Goal: Task Accomplishment & Management: Use online tool/utility

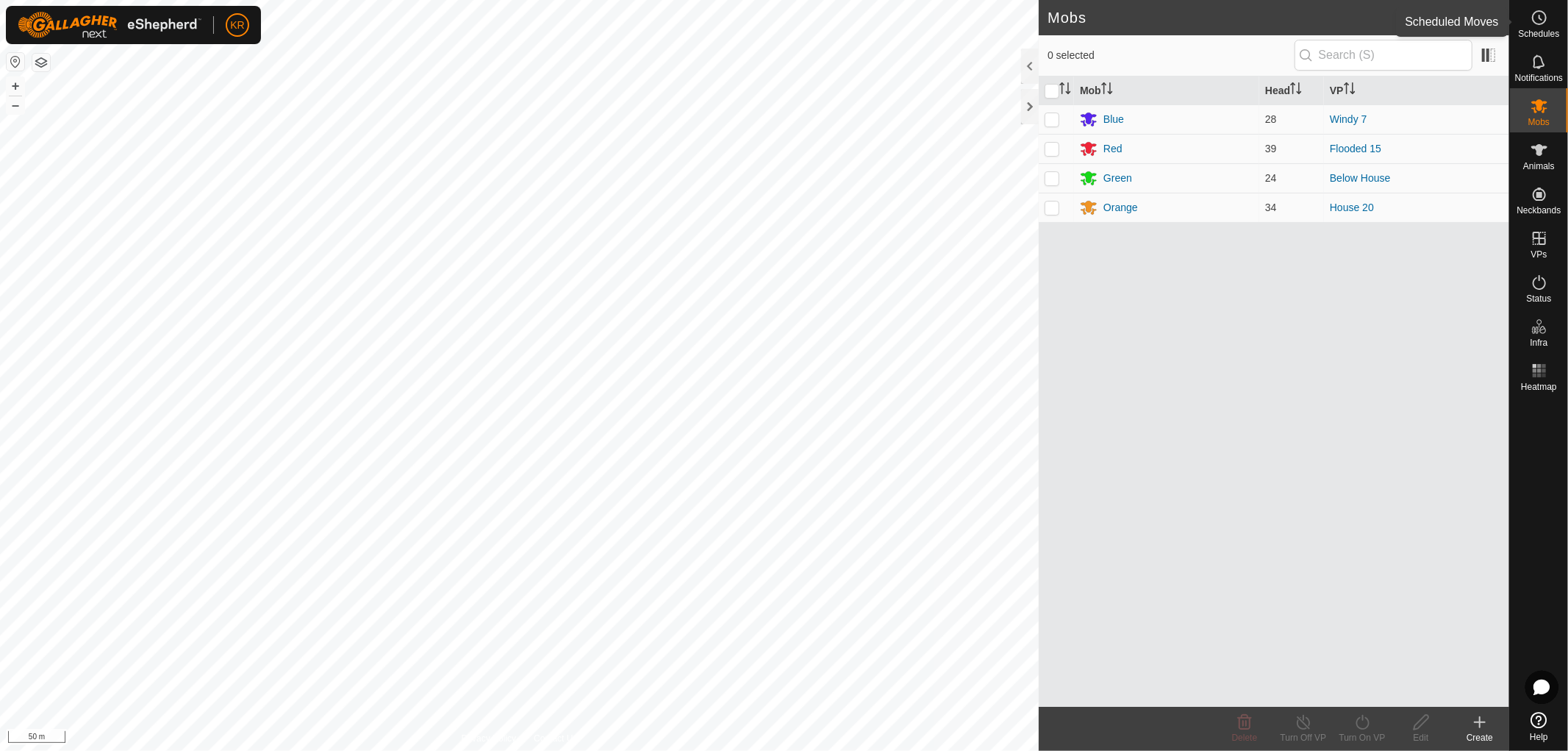
click at [1534, 16] on icon at bounding box center [1540, 18] width 18 height 18
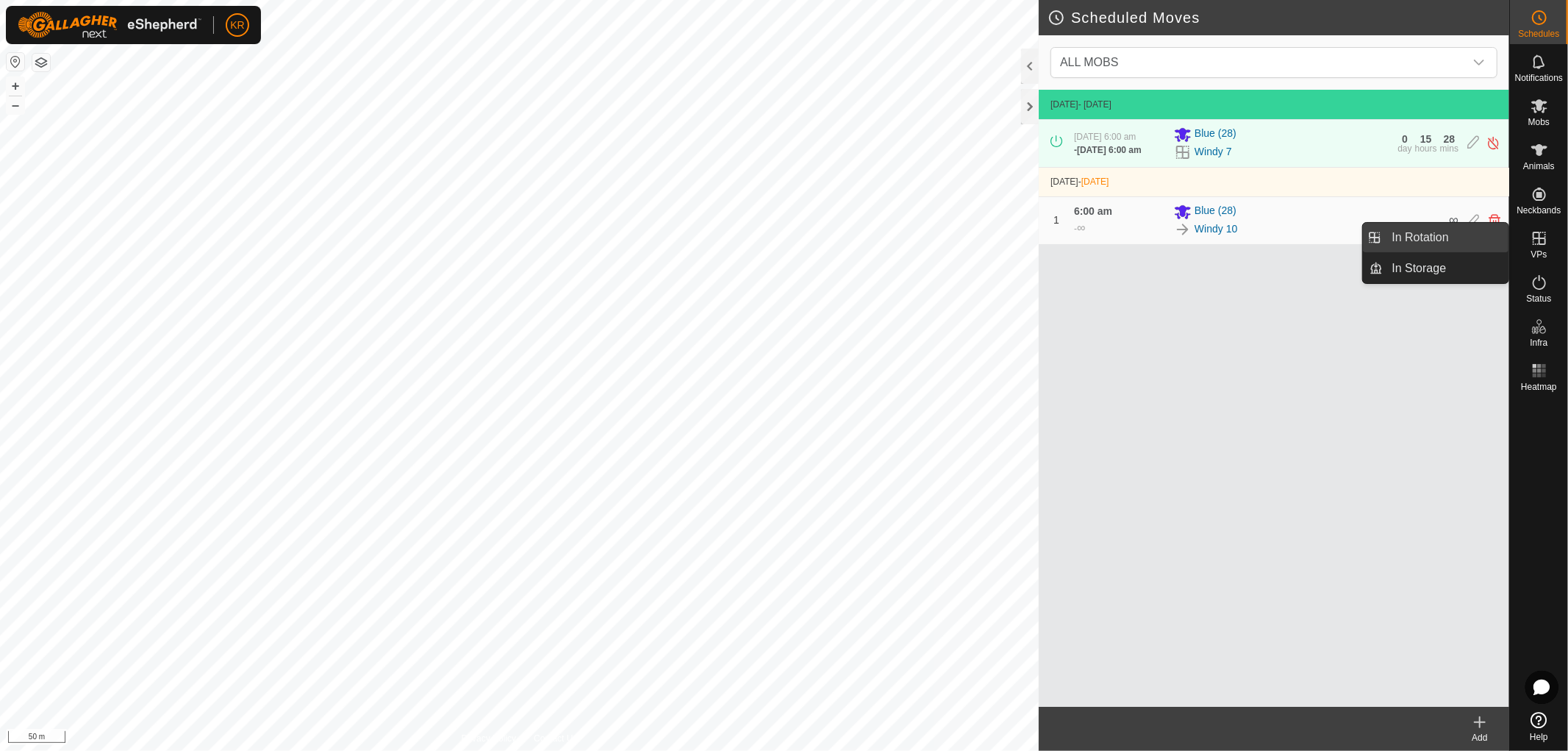
click at [1452, 238] on link "In Rotation" at bounding box center [1446, 238] width 126 height 29
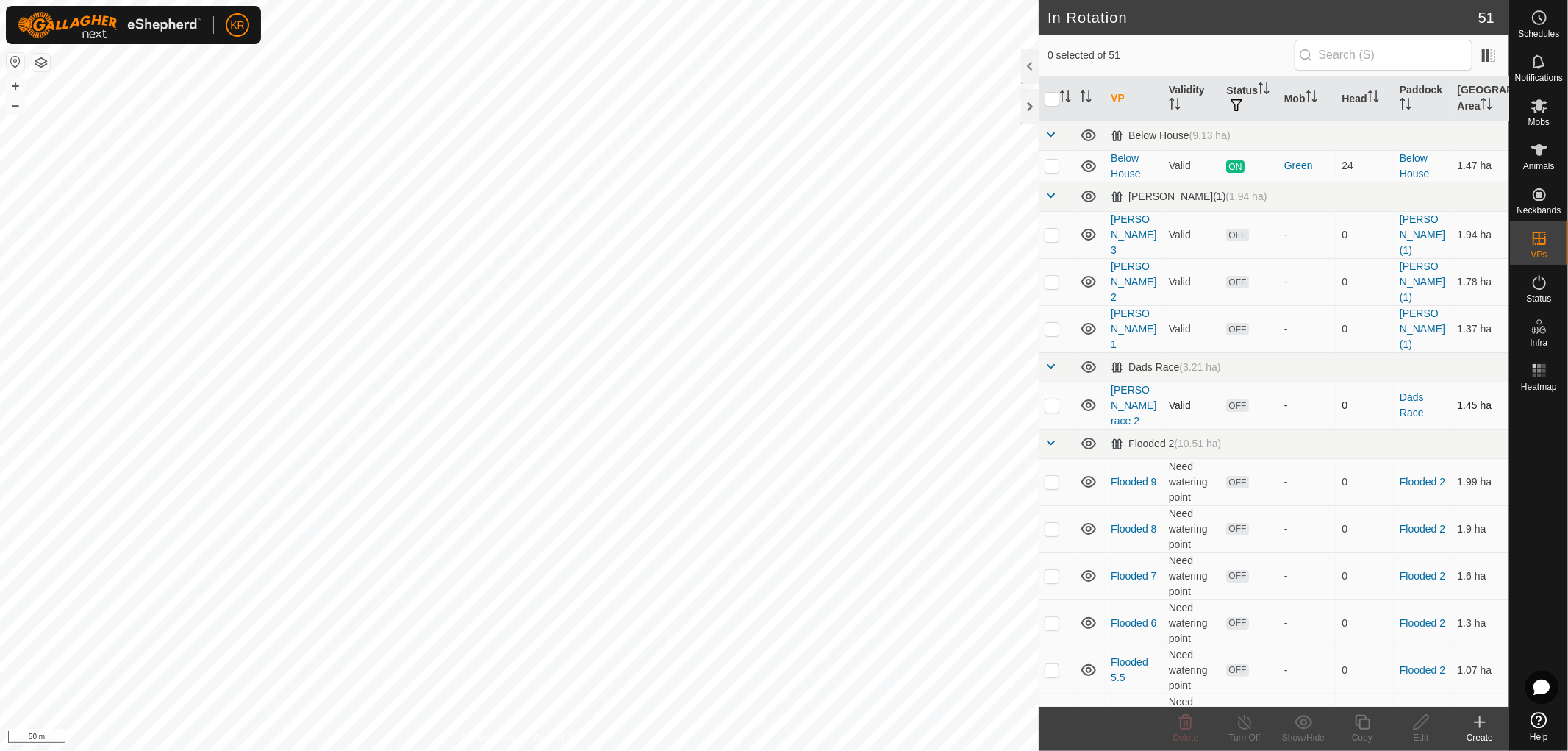
checkbox input "true"
checkbox input "false"
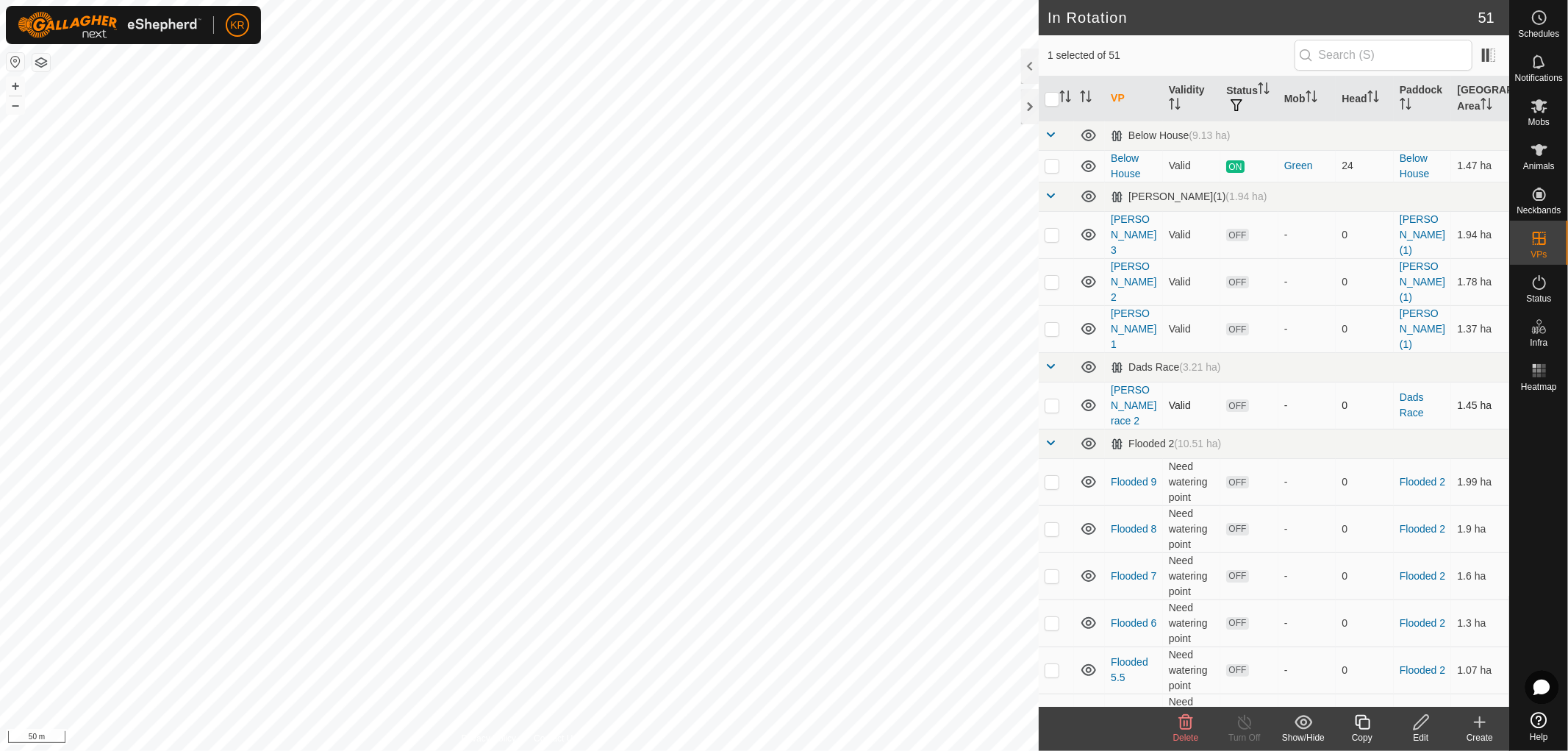
checkbox input "false"
checkbox input "true"
checkbox input "false"
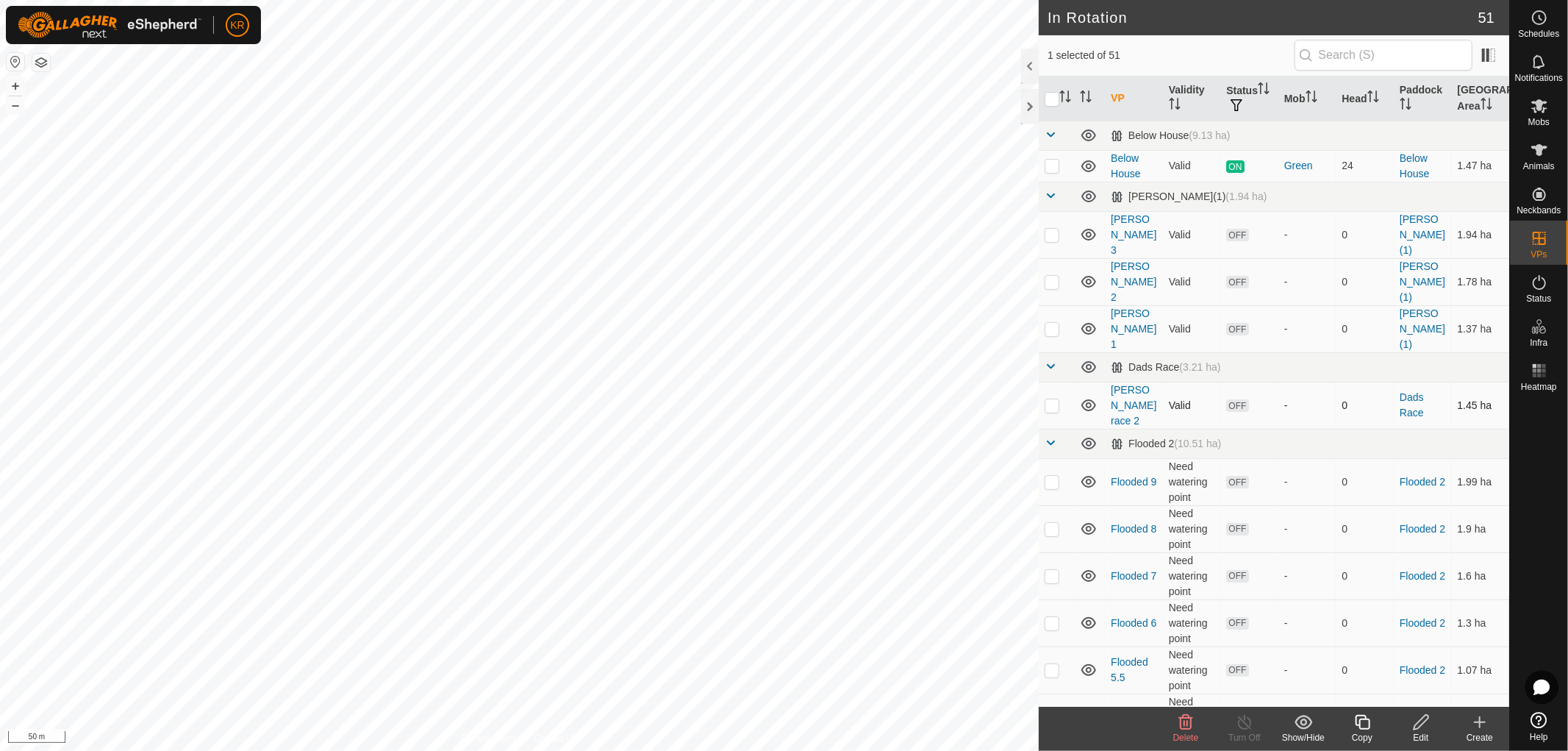
checkbox input "false"
checkbox input "true"
checkbox input "false"
click at [1358, 725] on icon at bounding box center [1362, 722] width 15 height 15
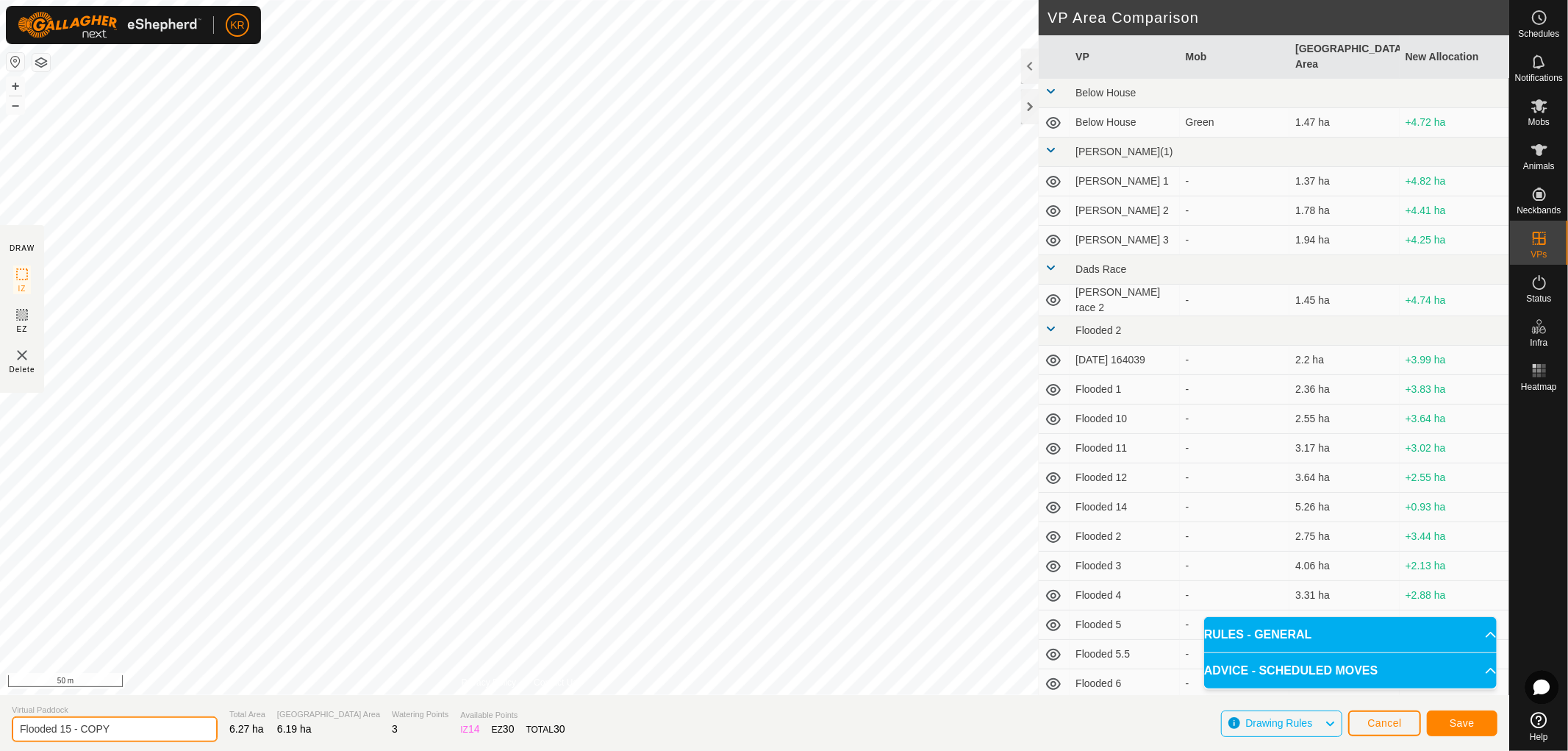
click at [148, 732] on input "Flooded 15 - COPY" at bounding box center [115, 729] width 206 height 26
type input "Flooded 16"
click at [1486, 717] on button "Save" at bounding box center [1462, 724] width 71 height 26
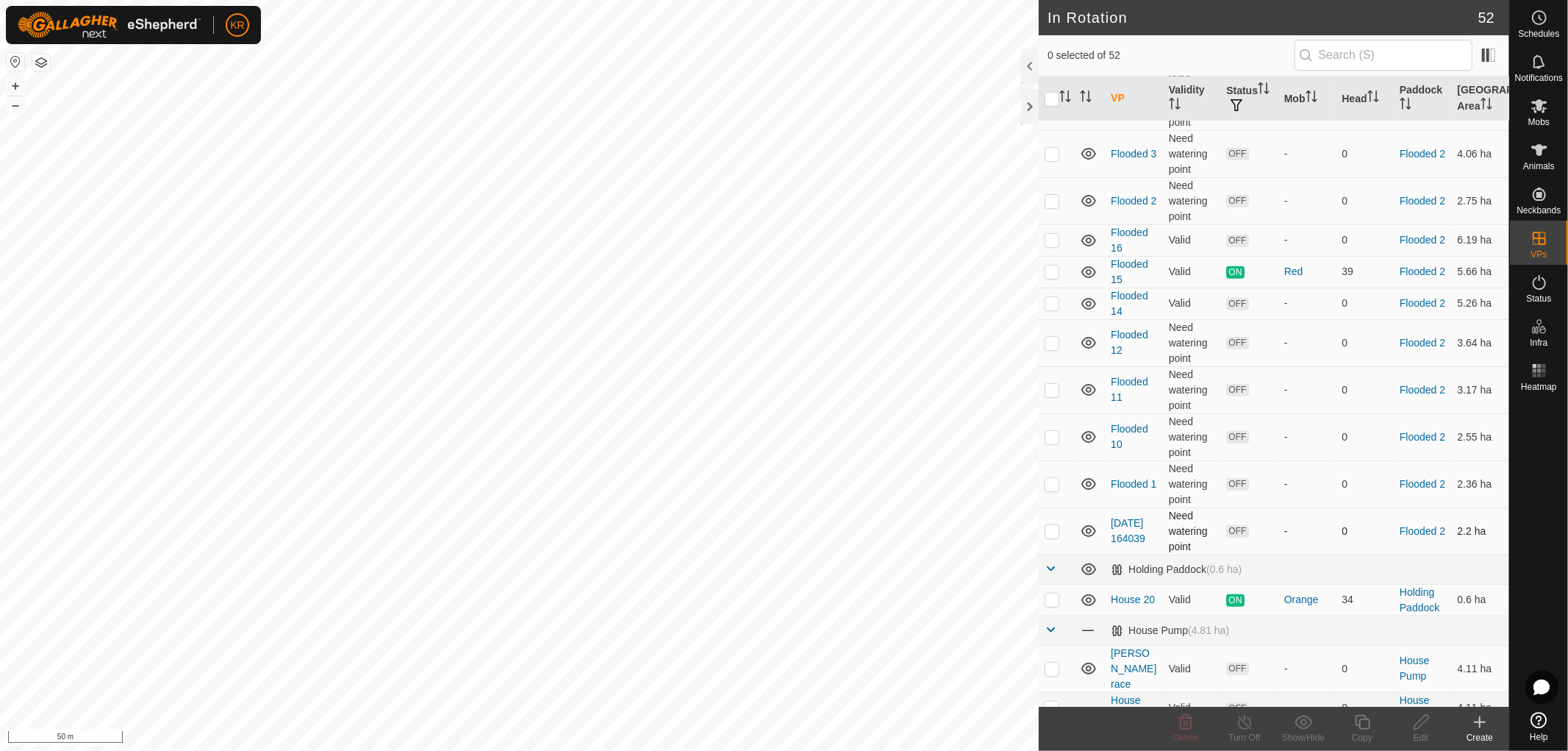
scroll to position [657, 0]
checkbox input "true"
click at [1354, 725] on icon at bounding box center [1362, 723] width 19 height 18
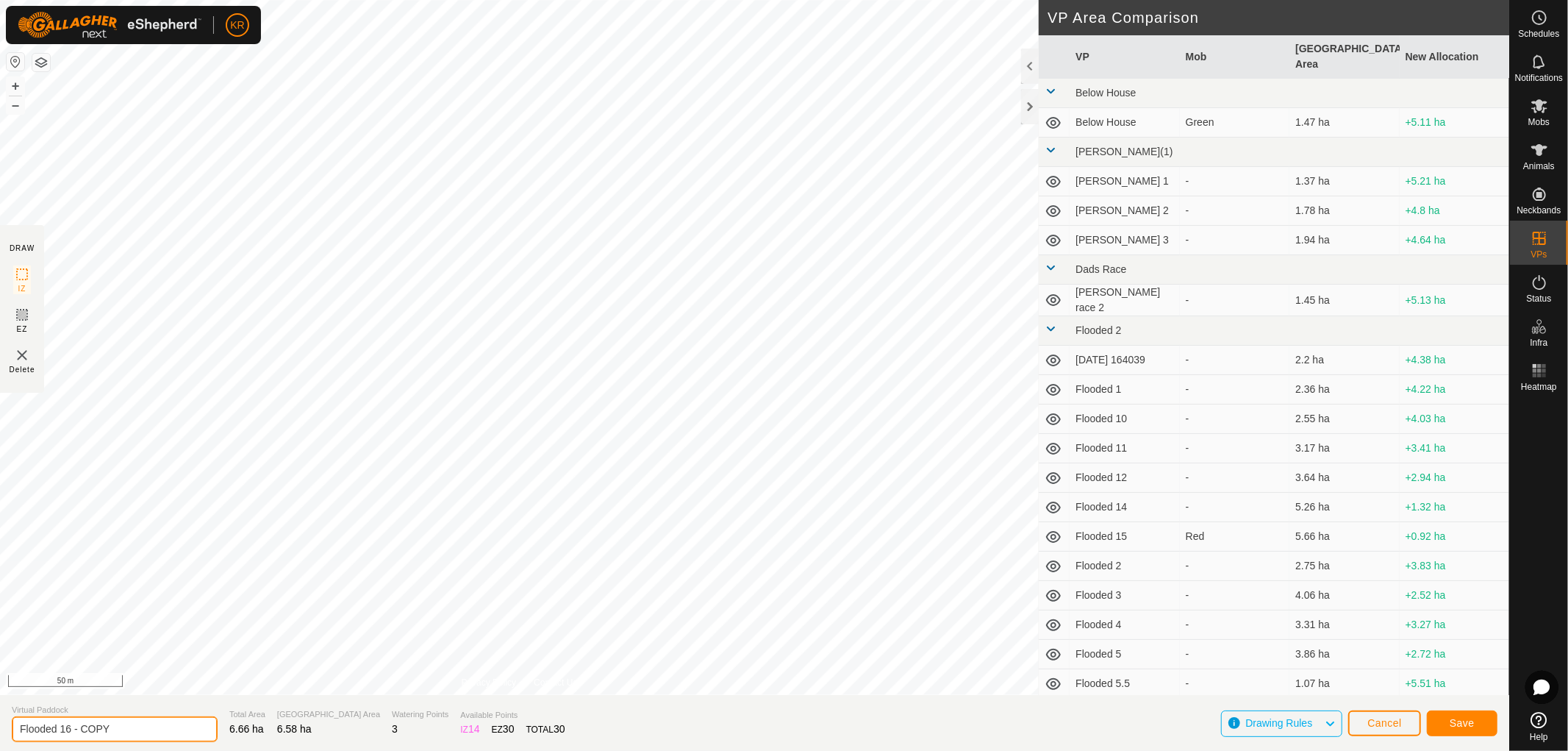
click at [131, 724] on input "Flooded 16 - COPY" at bounding box center [115, 729] width 206 height 26
type input "Flooded 17"
click at [1468, 719] on span "Save" at bounding box center [1461, 723] width 25 height 12
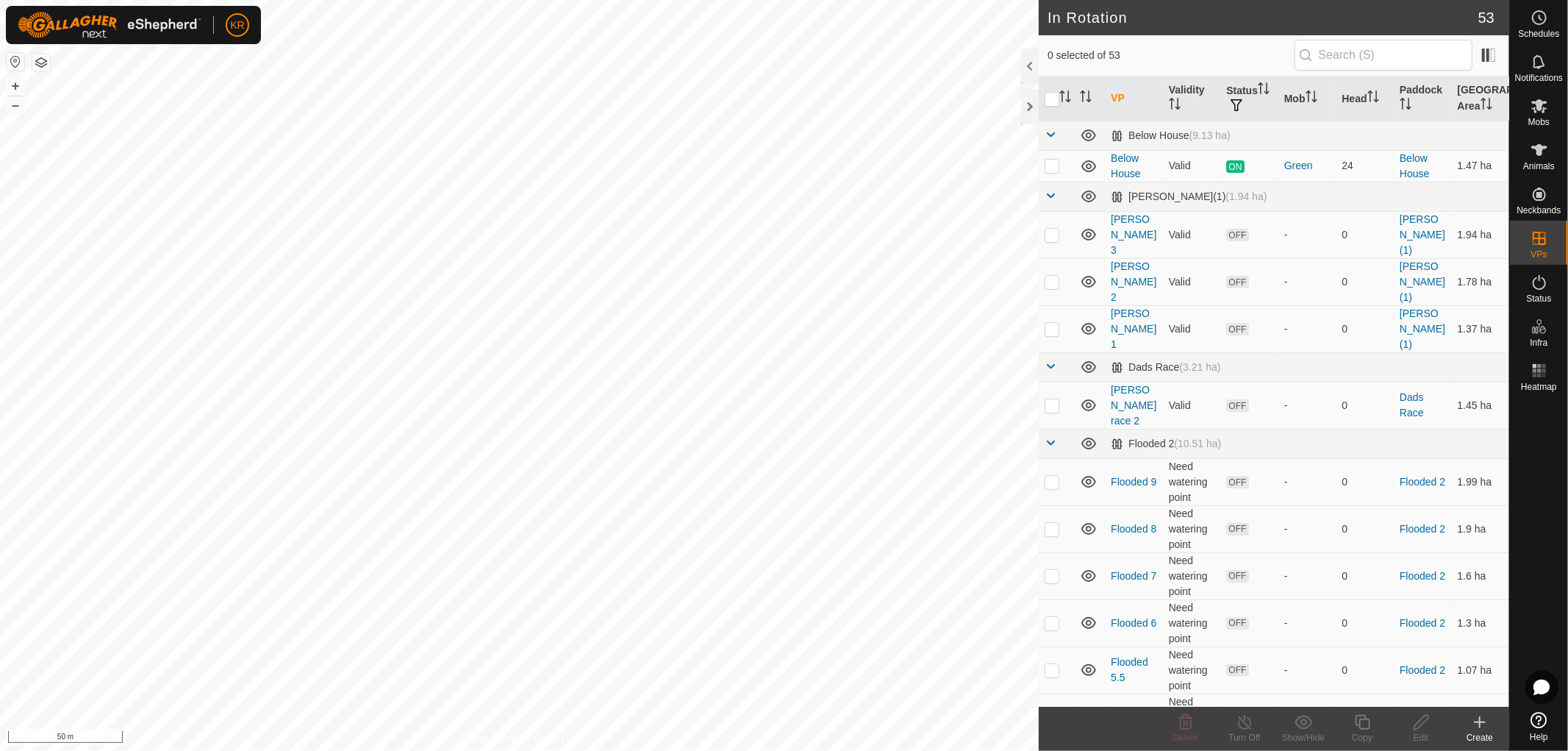
checkbox input "true"
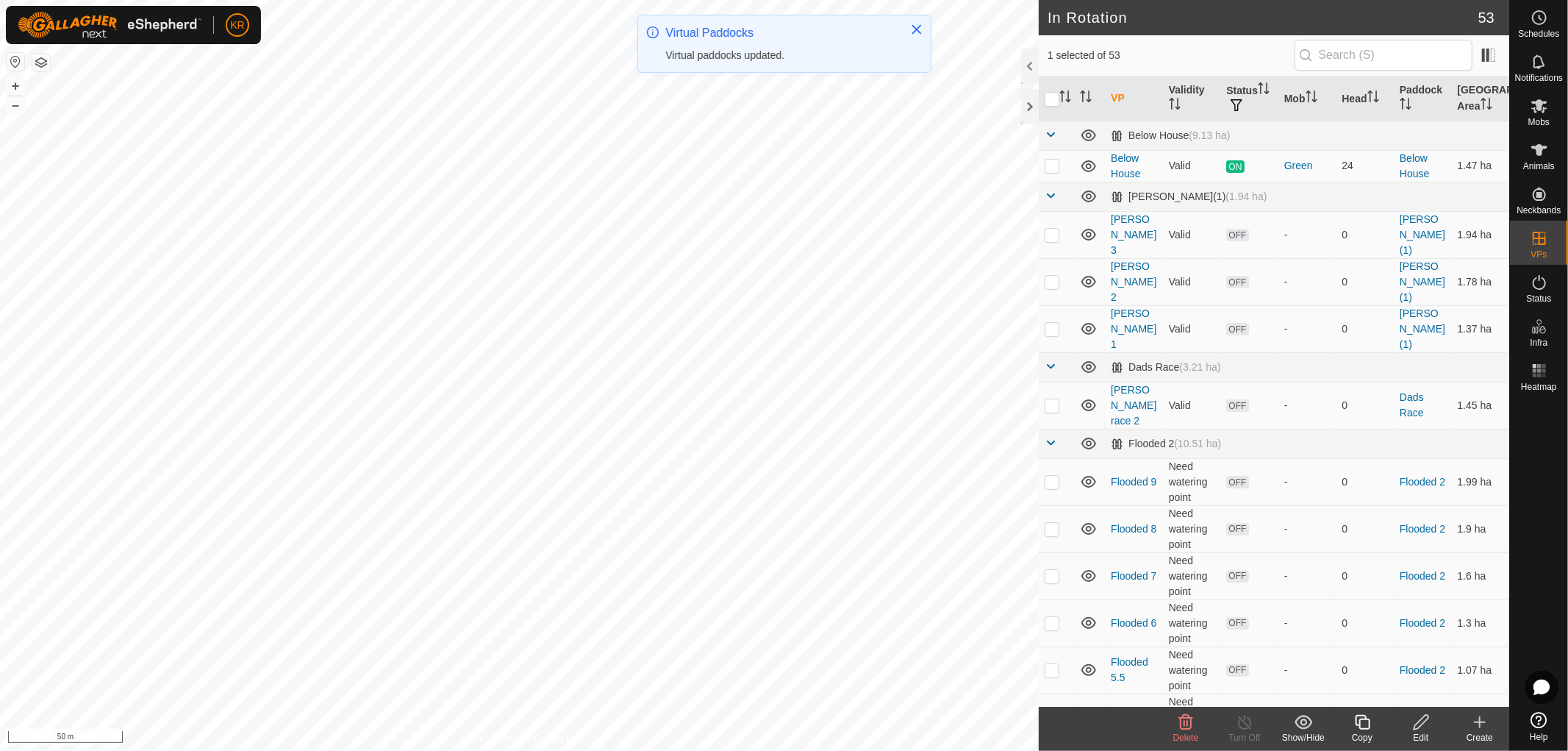
click at [1360, 724] on icon at bounding box center [1362, 722] width 15 height 15
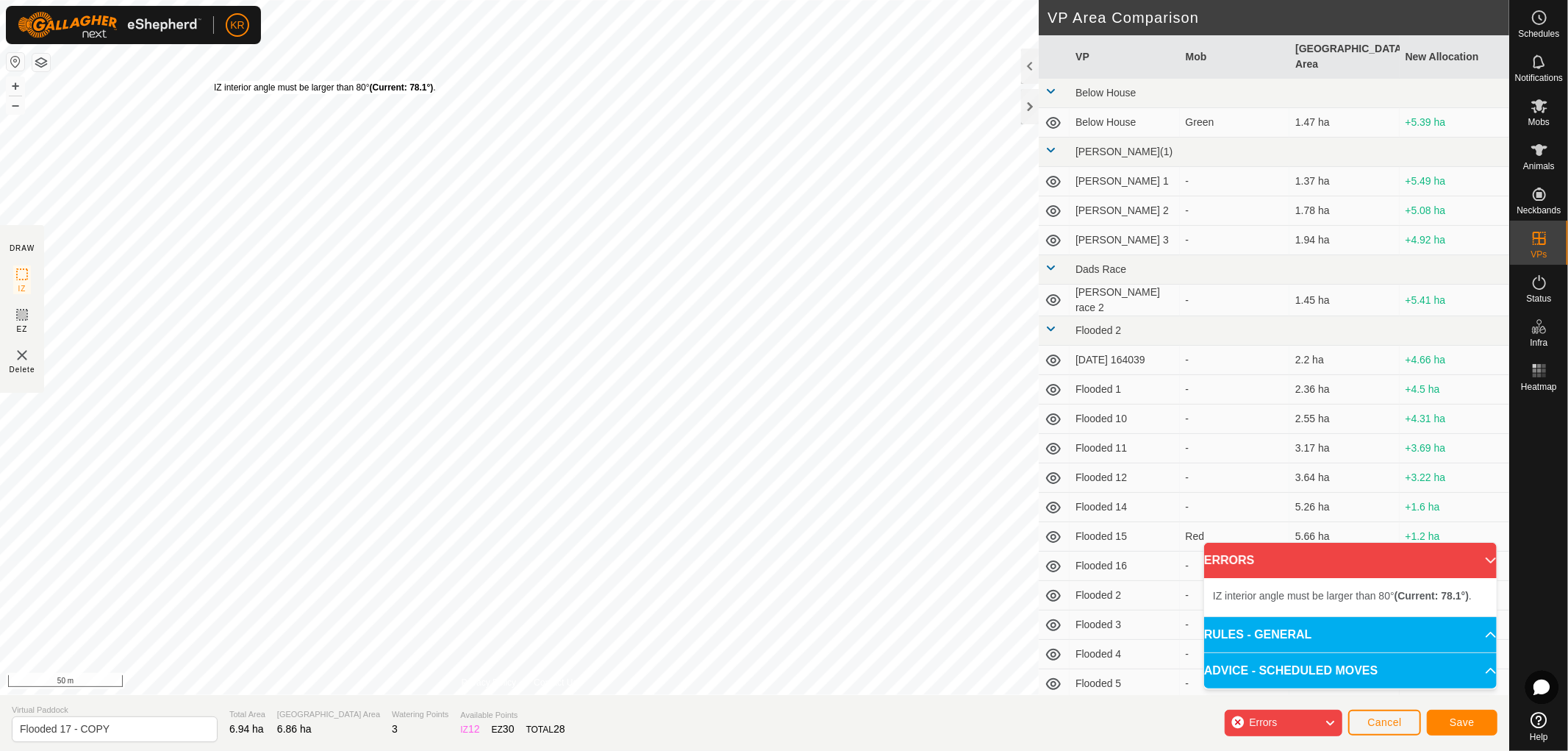
drag, startPoint x: 247, startPoint y: 88, endPoint x: 221, endPoint y: 83, distance: 26.5
click at [221, 83] on div "IZ interior angle must be larger than 80° (Current: 78.1°) ." at bounding box center [325, 86] width 222 height 13
click at [224, 83] on div "IZ interior angle must be larger than 80° (Current: 78.1°) ." at bounding box center [332, 89] width 222 height 13
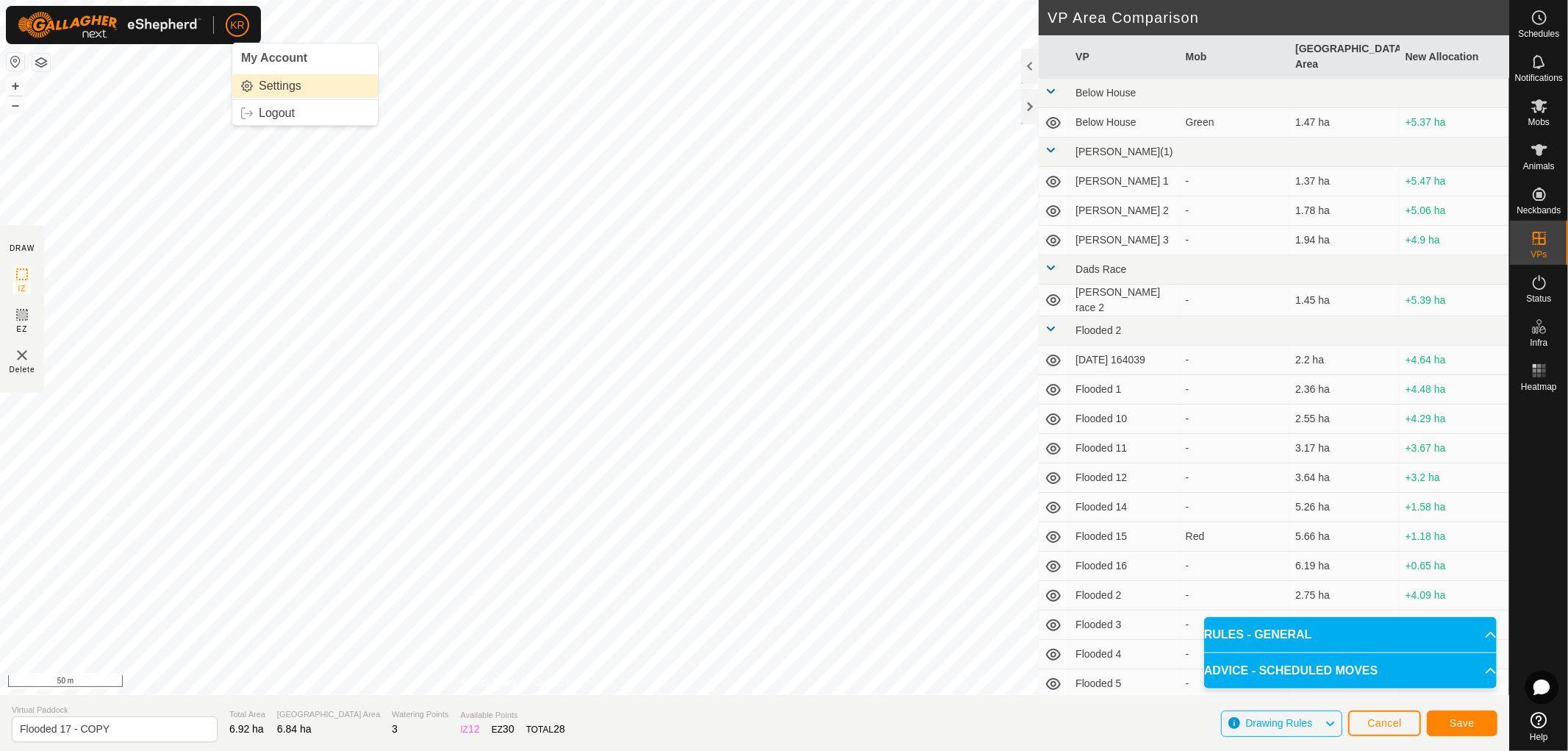
click at [252, 92] on div "KR My Account Settings Logout Schedules Notifications Mobs Animals Neckbands VP…" at bounding box center [784, 375] width 1568 height 751
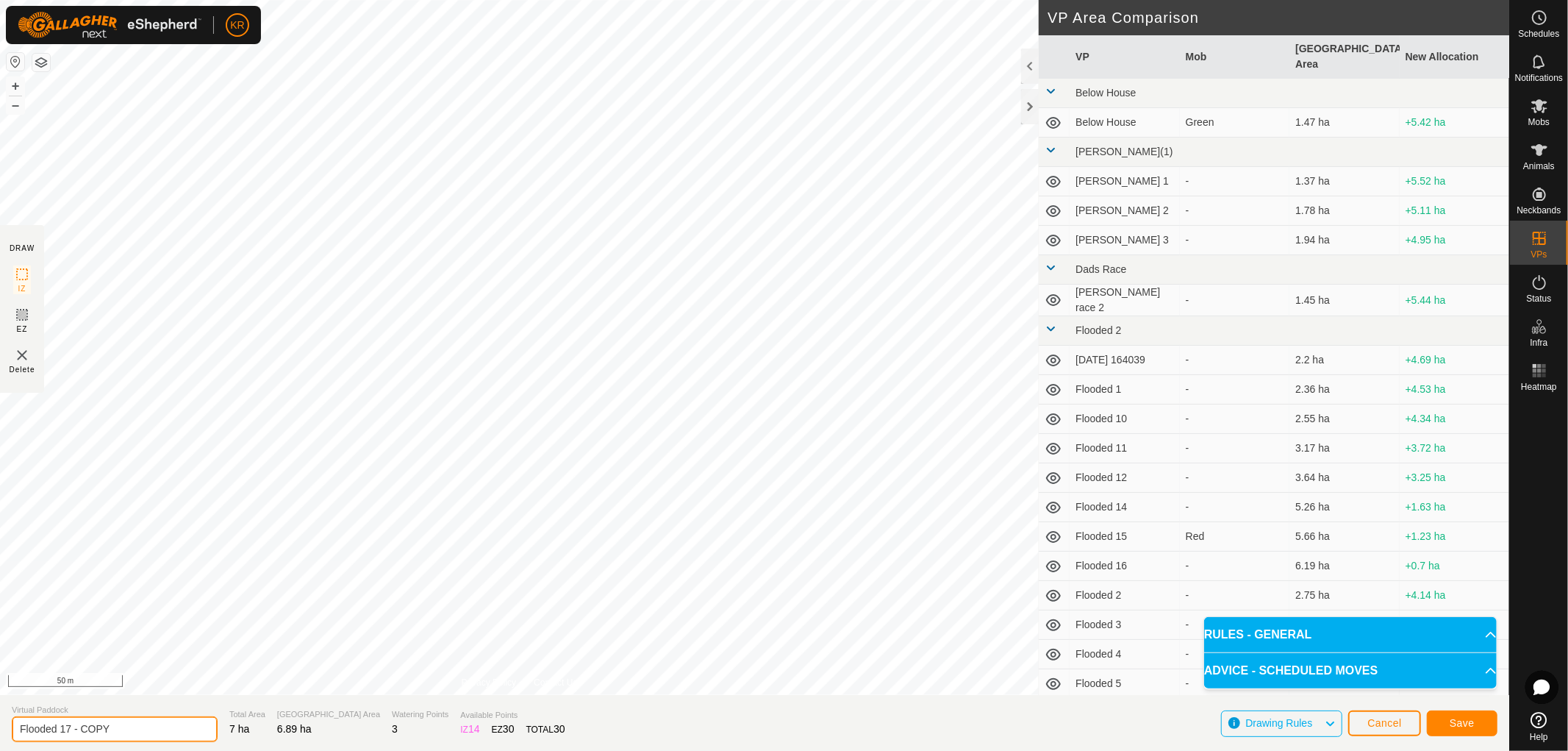
click at [131, 722] on input "Flooded 17 - COPY" at bounding box center [115, 729] width 206 height 26
type input "Flooded 18"
click at [1463, 723] on span "Save" at bounding box center [1461, 723] width 25 height 12
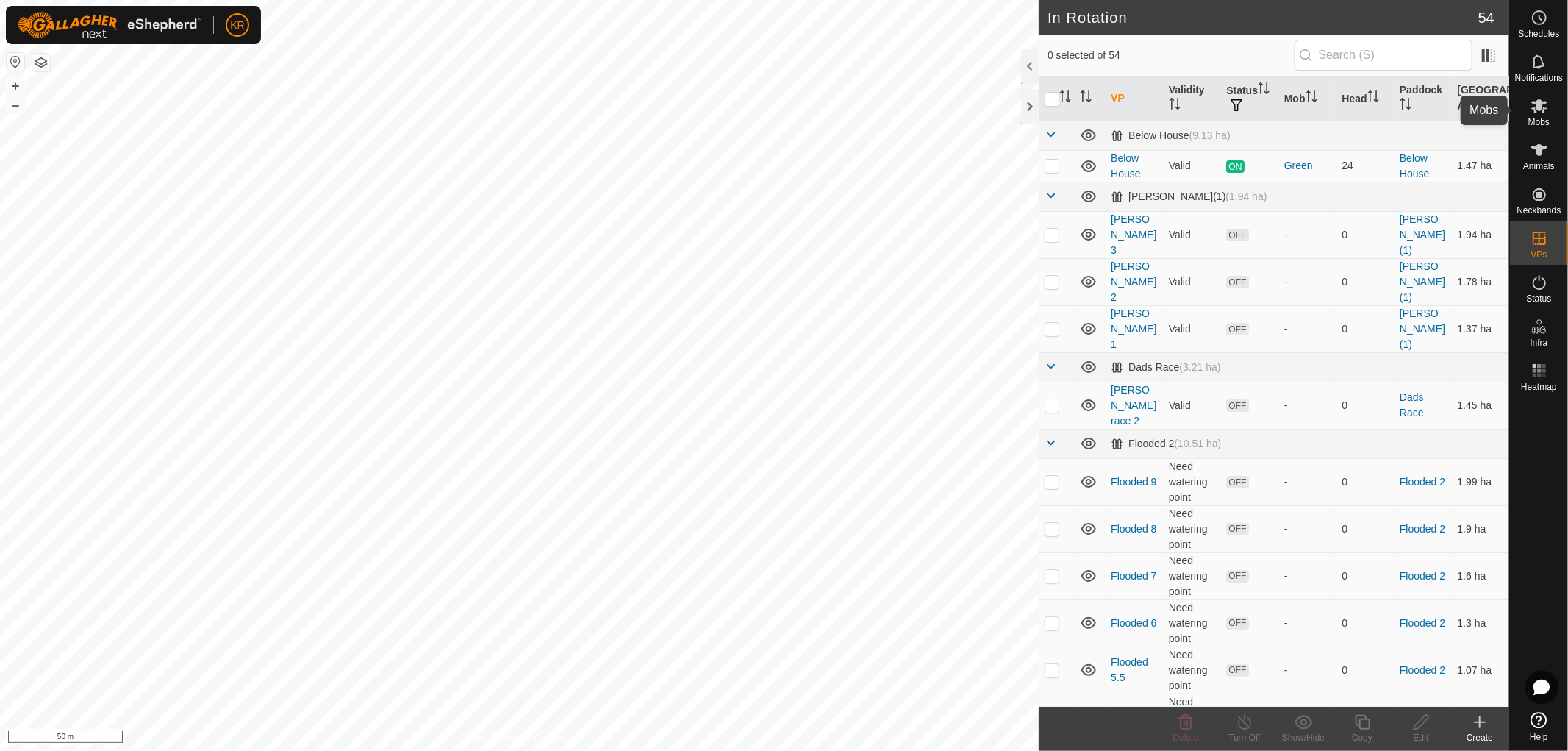
click at [1540, 107] on icon at bounding box center [1539, 106] width 16 height 14
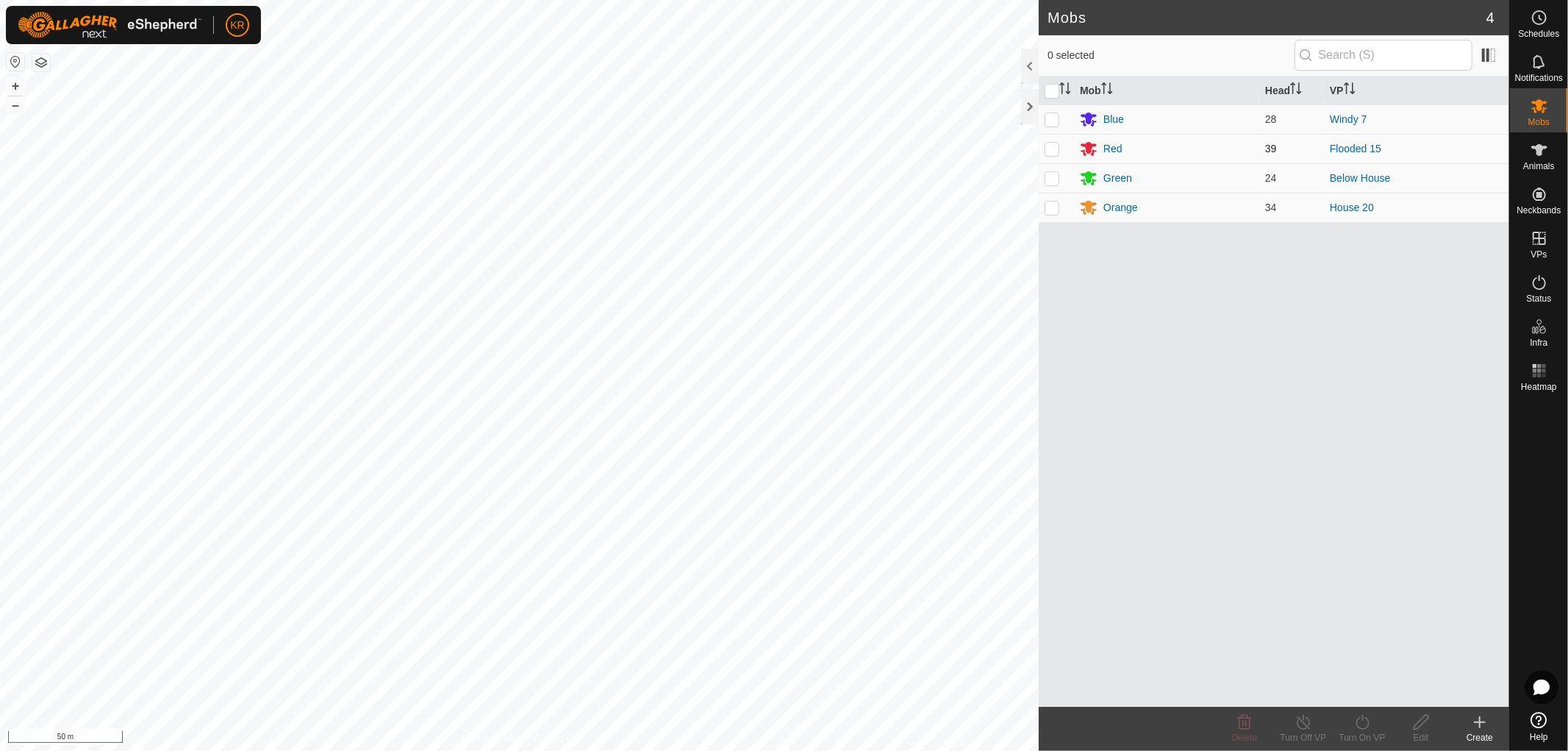
click at [1055, 148] on p-checkbox at bounding box center [1051, 148] width 15 height 12
checkbox input "true"
click at [1364, 722] on icon at bounding box center [1362, 723] width 19 height 18
click at [1370, 658] on link "Later" at bounding box center [1406, 659] width 145 height 29
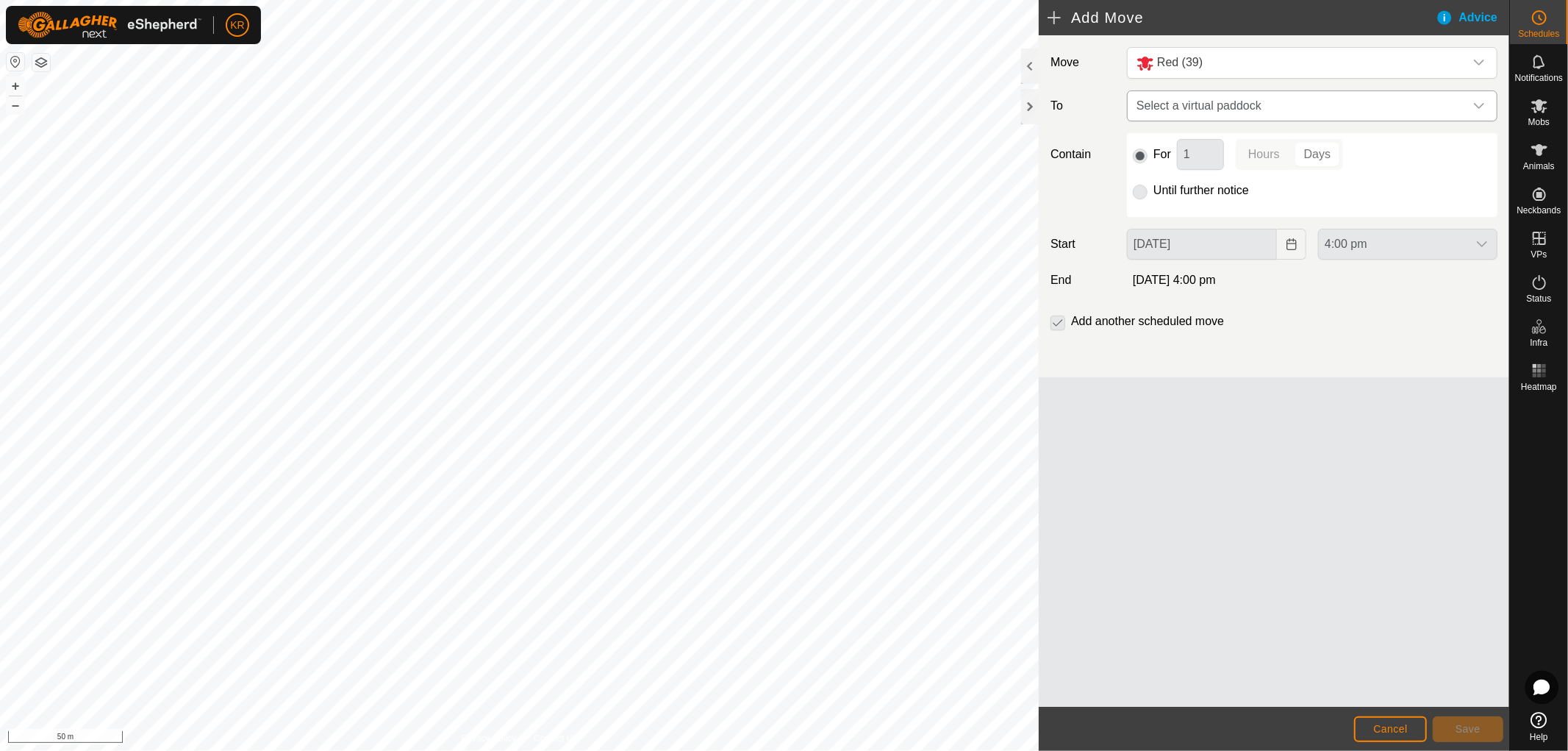
click at [1481, 98] on div "dropdown trigger" at bounding box center [1479, 106] width 29 height 29
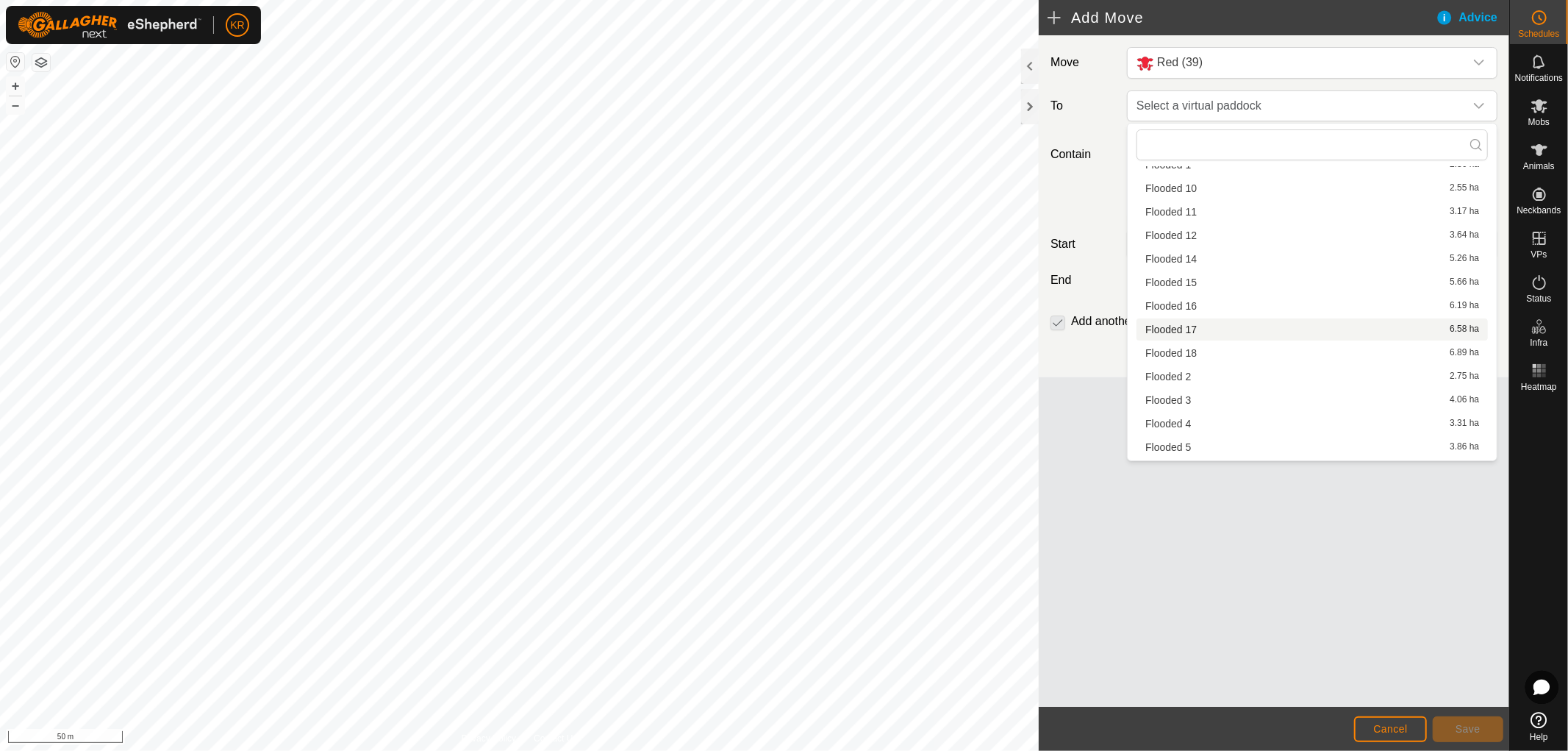
scroll to position [290, 0]
click at [1213, 301] on li "Flooded 16 6.19 ha" at bounding box center [1312, 305] width 351 height 22
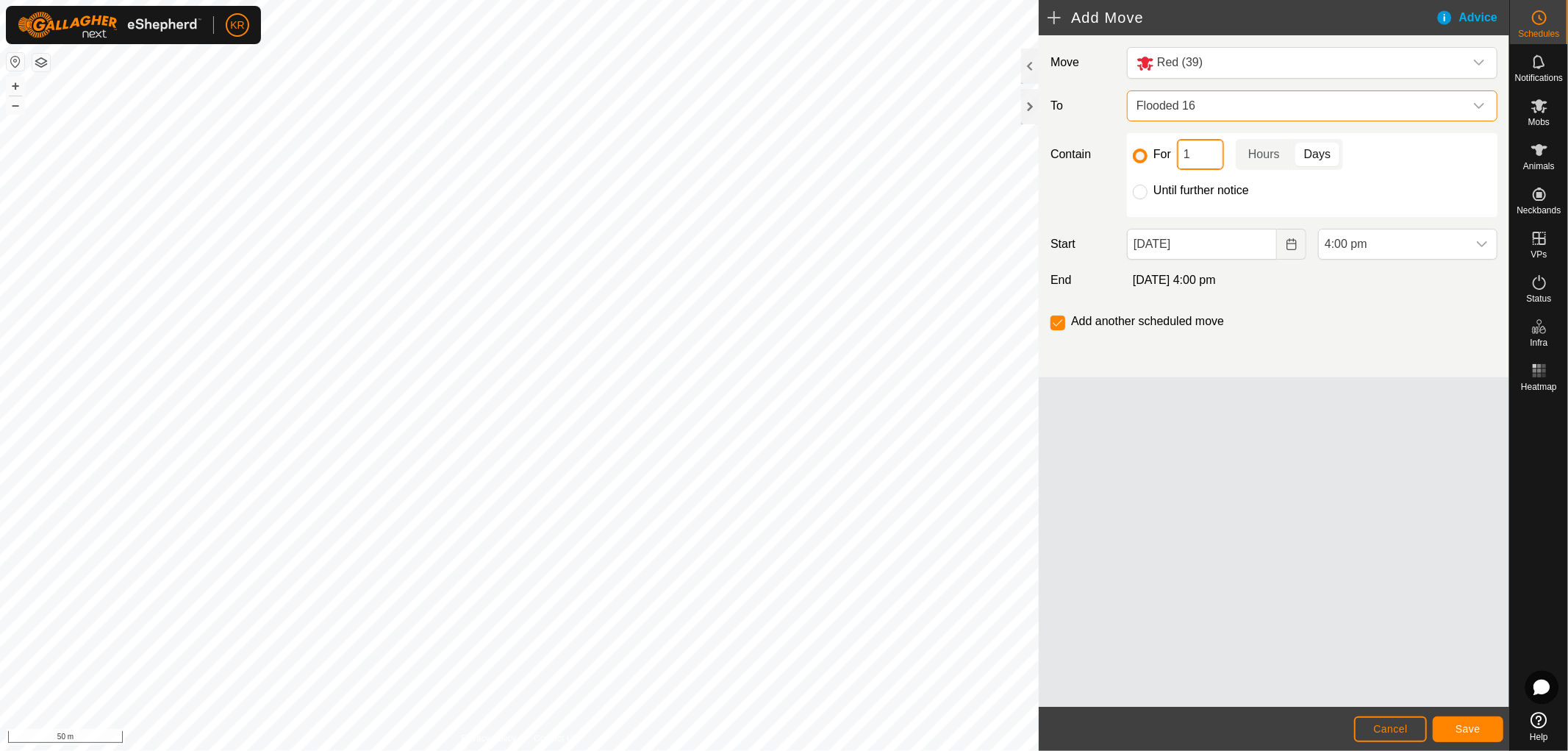
click at [1196, 154] on input "1" at bounding box center [1200, 154] width 47 height 30
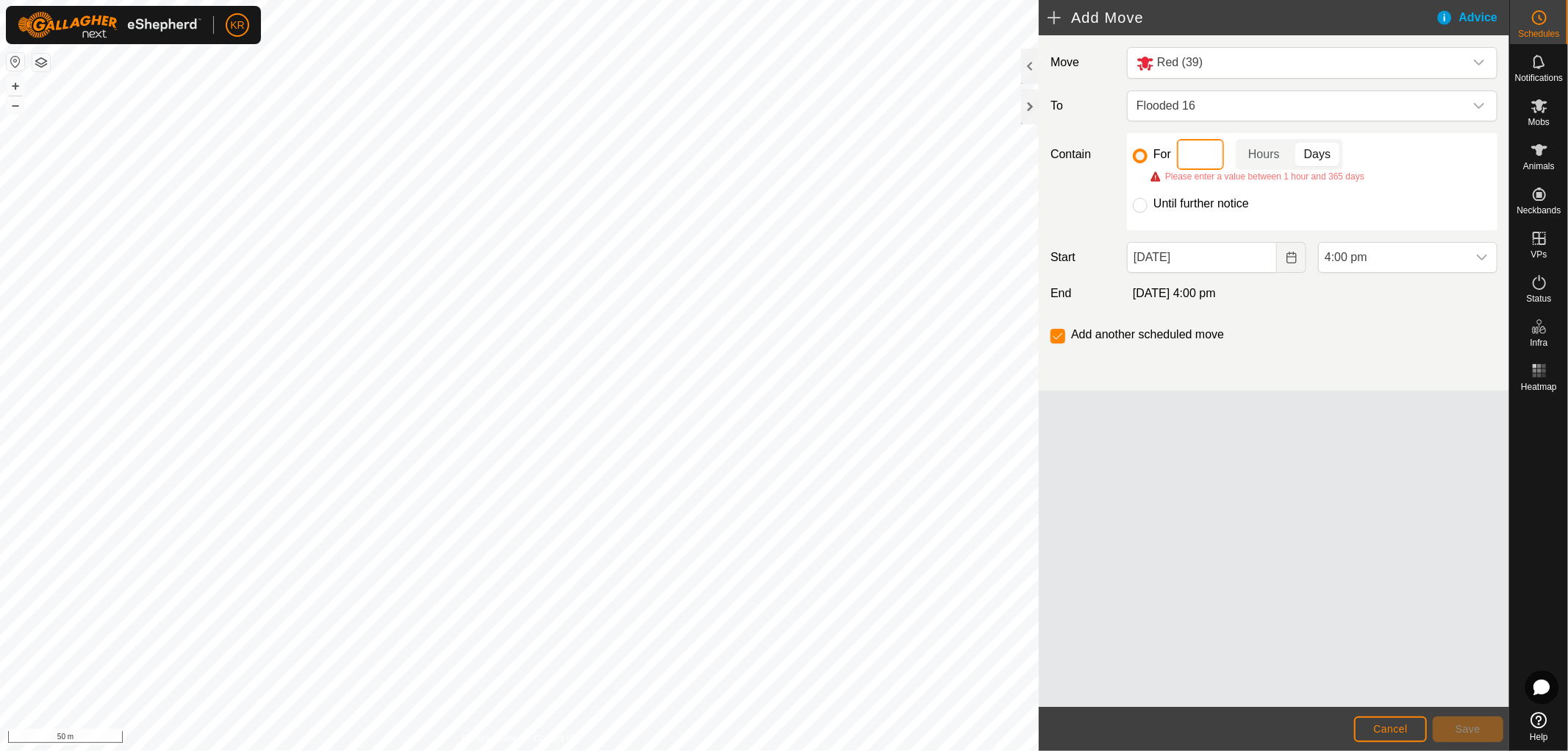
type input "2"
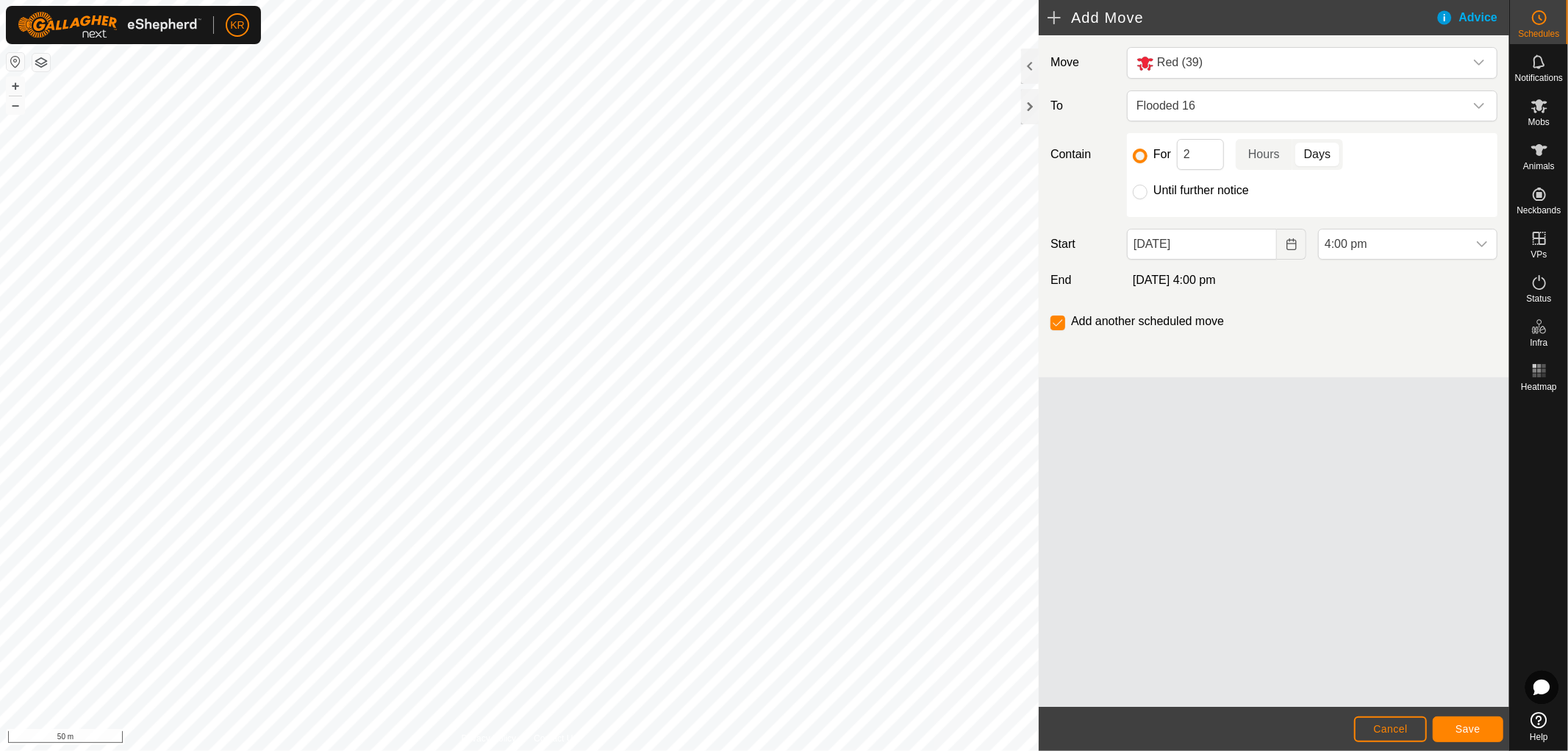
click at [1323, 153] on p-togglebutton "Days" at bounding box center [1318, 154] width 51 height 30
click at [1285, 244] on icon "Choose Date" at bounding box center [1291, 244] width 12 height 12
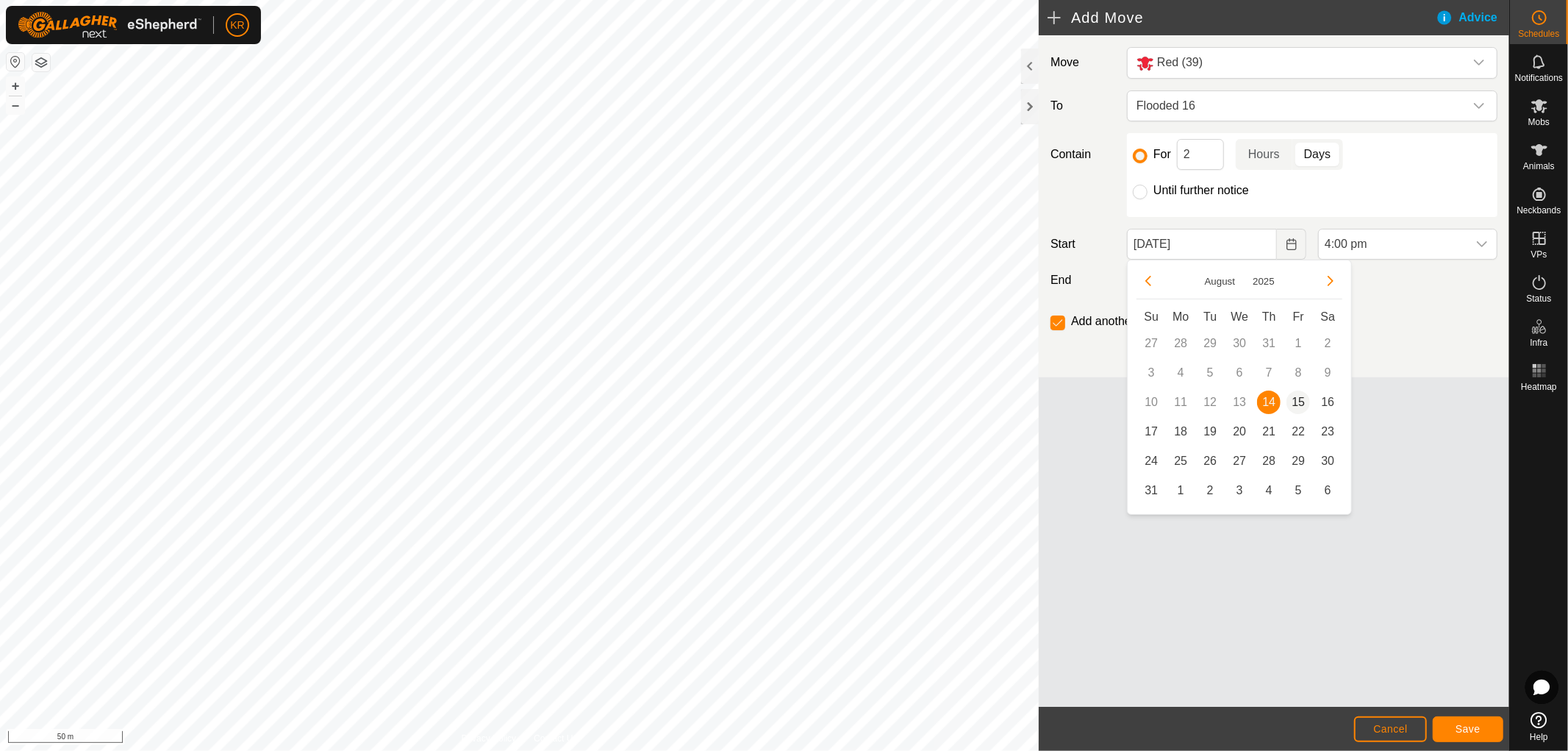
click at [1295, 396] on span "15" at bounding box center [1298, 402] width 24 height 24
type input "[DATE]"
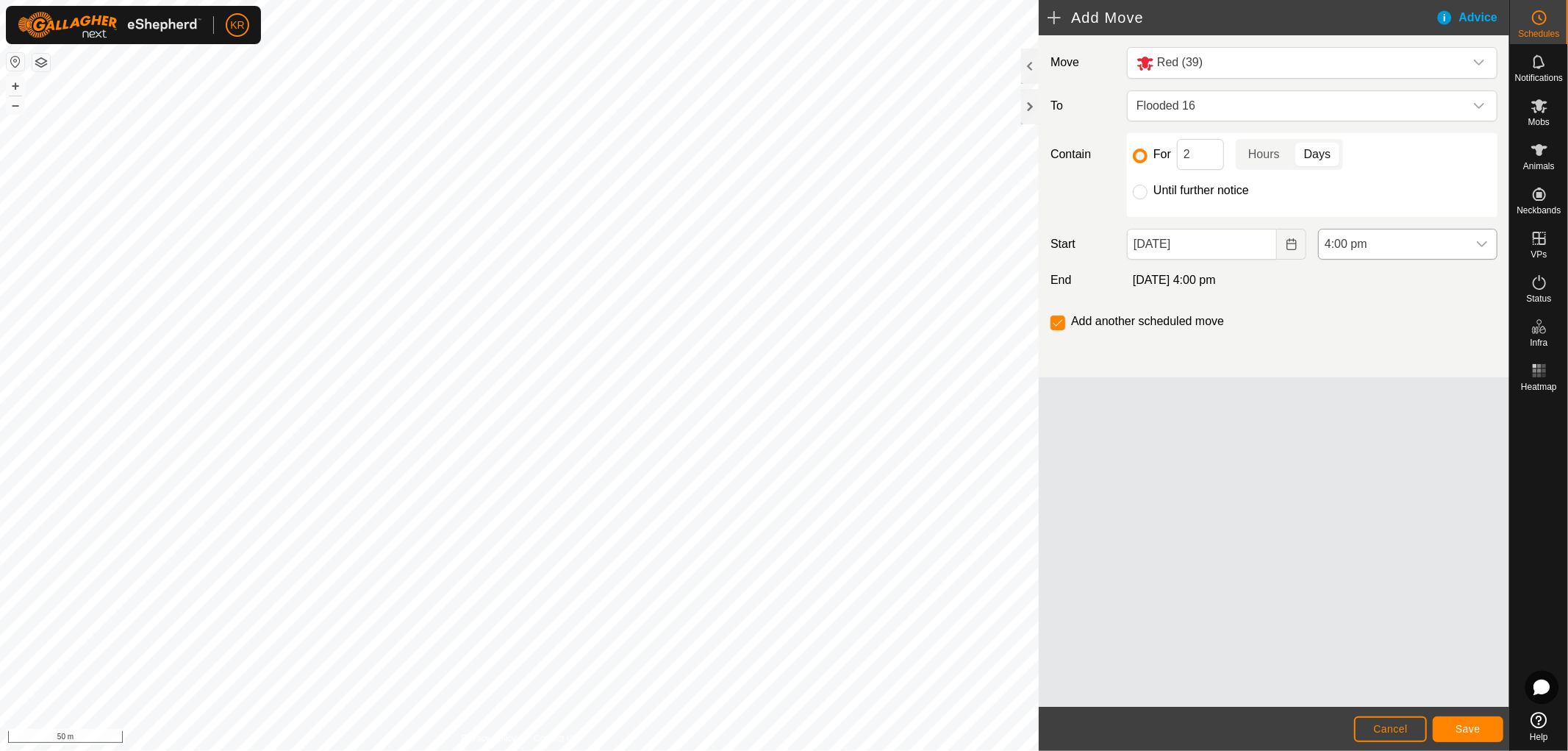
click at [1487, 240] on icon "dropdown trigger" at bounding box center [1482, 244] width 12 height 12
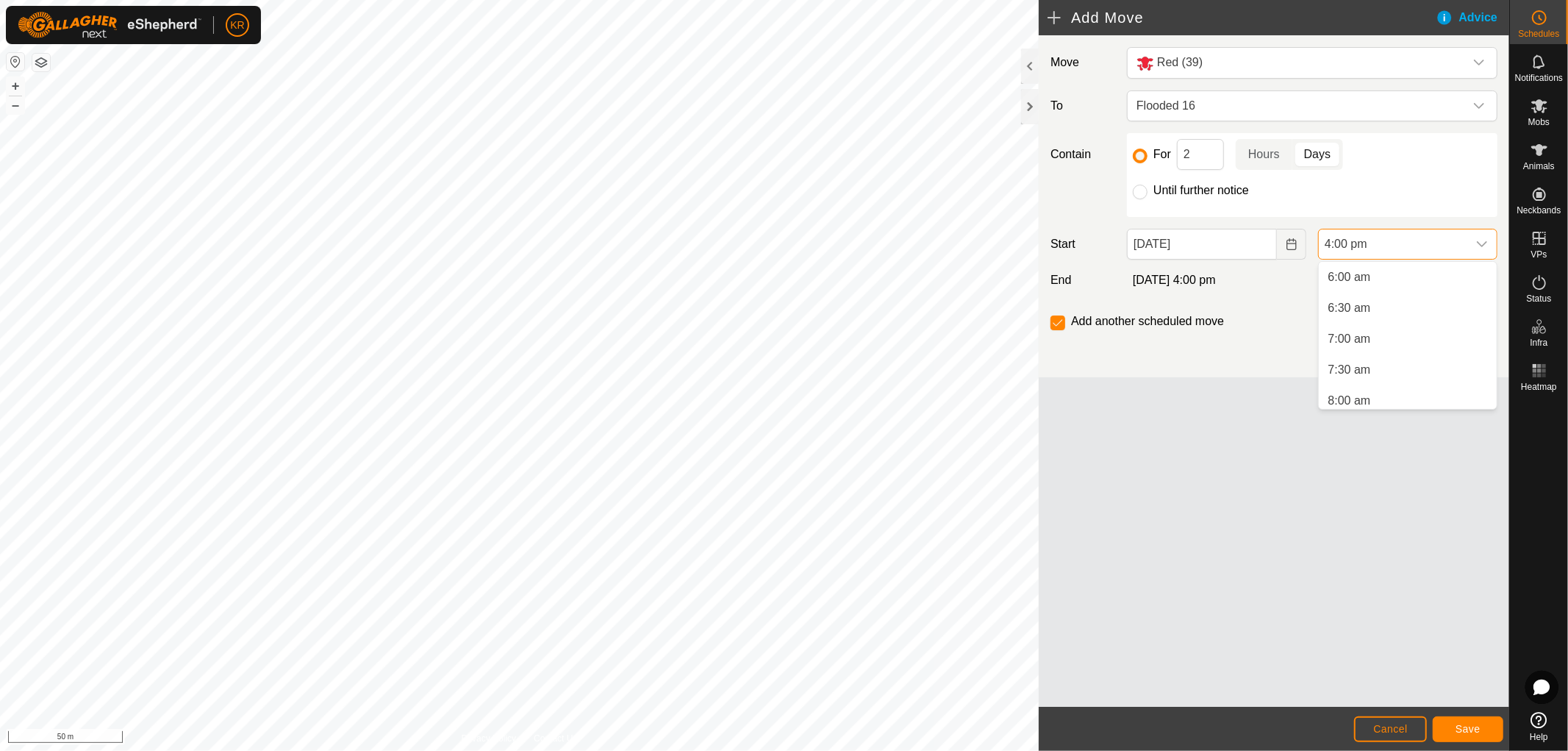
scroll to position [369, 0]
click at [1373, 277] on li "6:00 am" at bounding box center [1407, 278] width 178 height 29
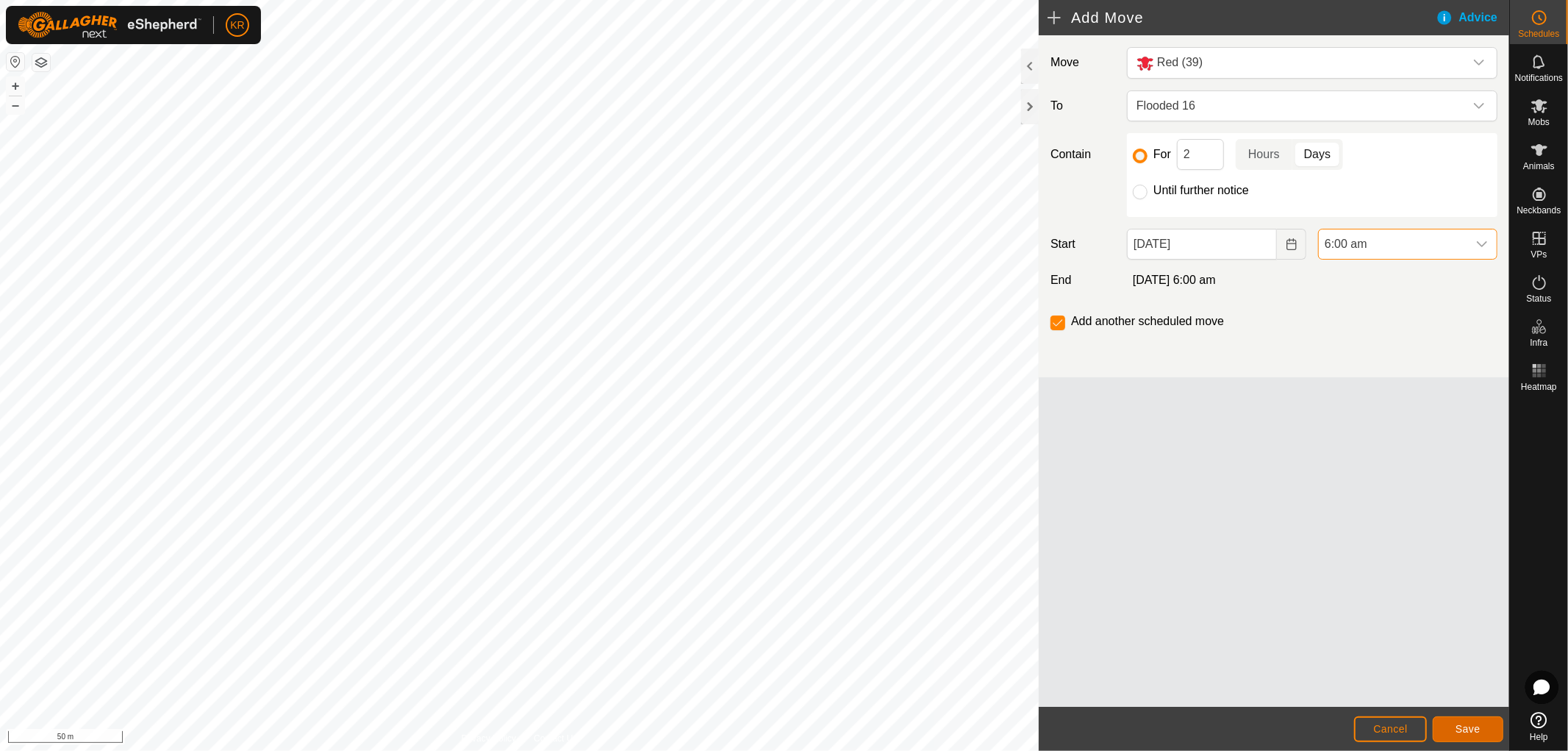
click at [1480, 720] on button "Save" at bounding box center [1468, 729] width 71 height 26
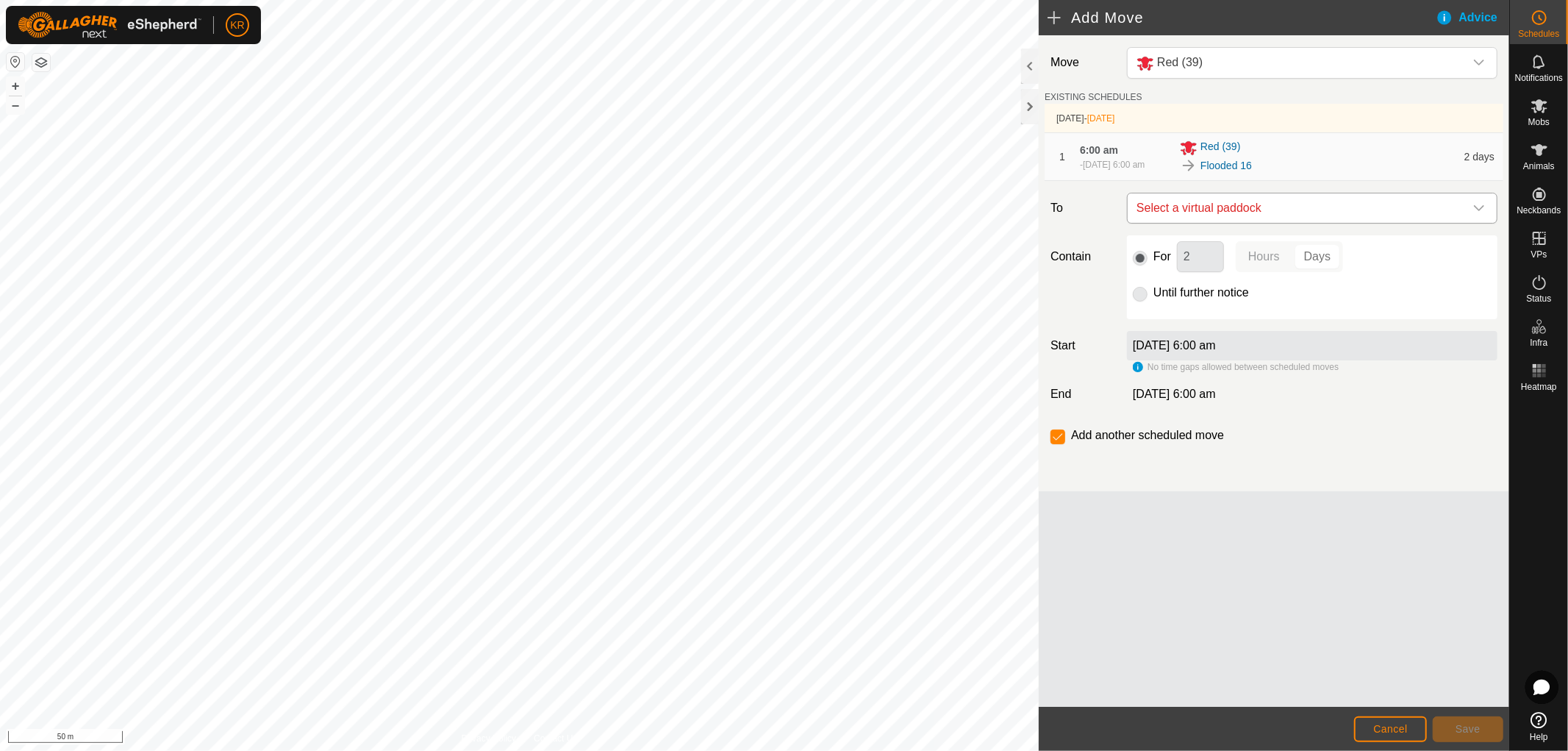
click at [1474, 209] on icon "dropdown trigger" at bounding box center [1479, 208] width 12 height 12
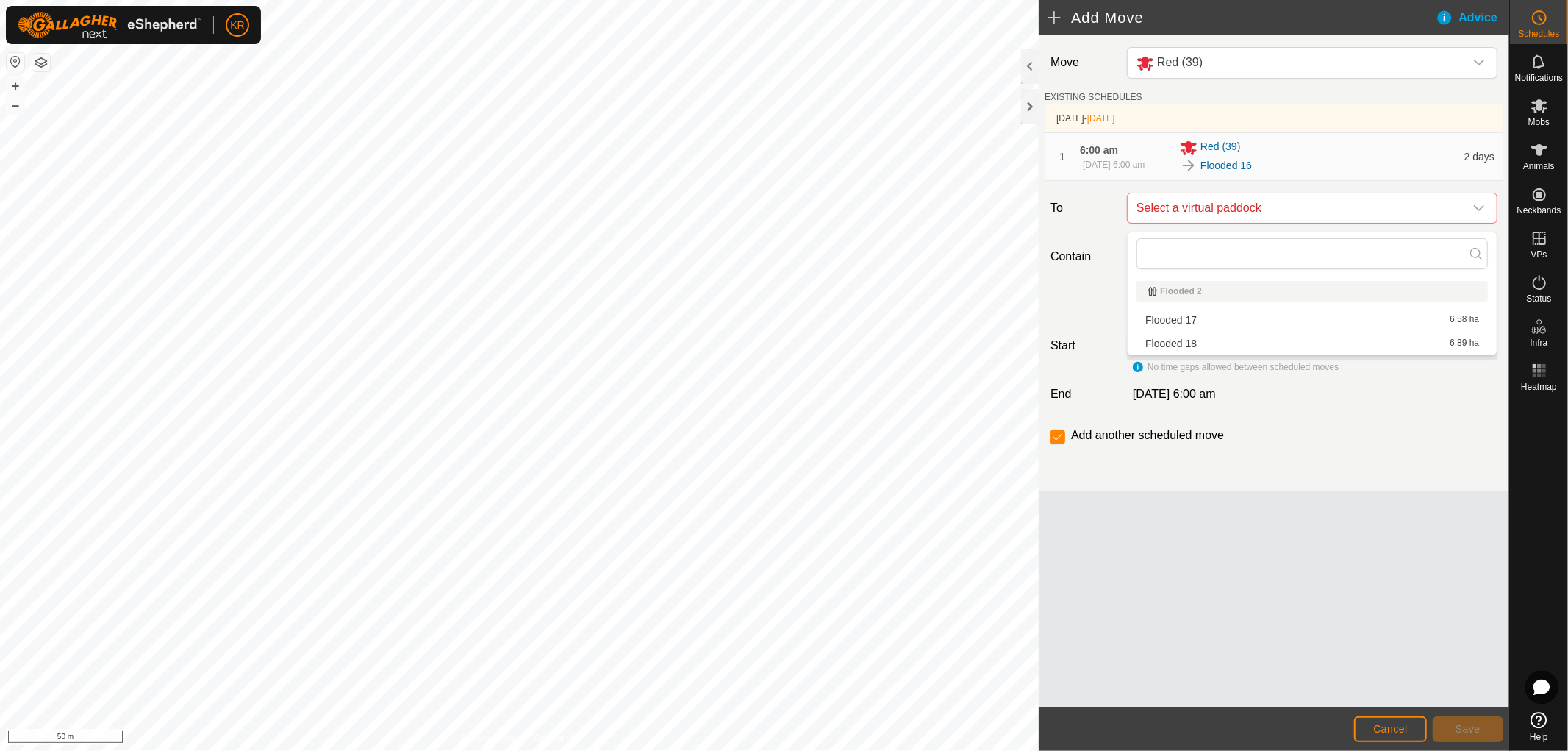
click at [1226, 312] on li "Flooded 17 6.58 ha" at bounding box center [1312, 320] width 351 height 22
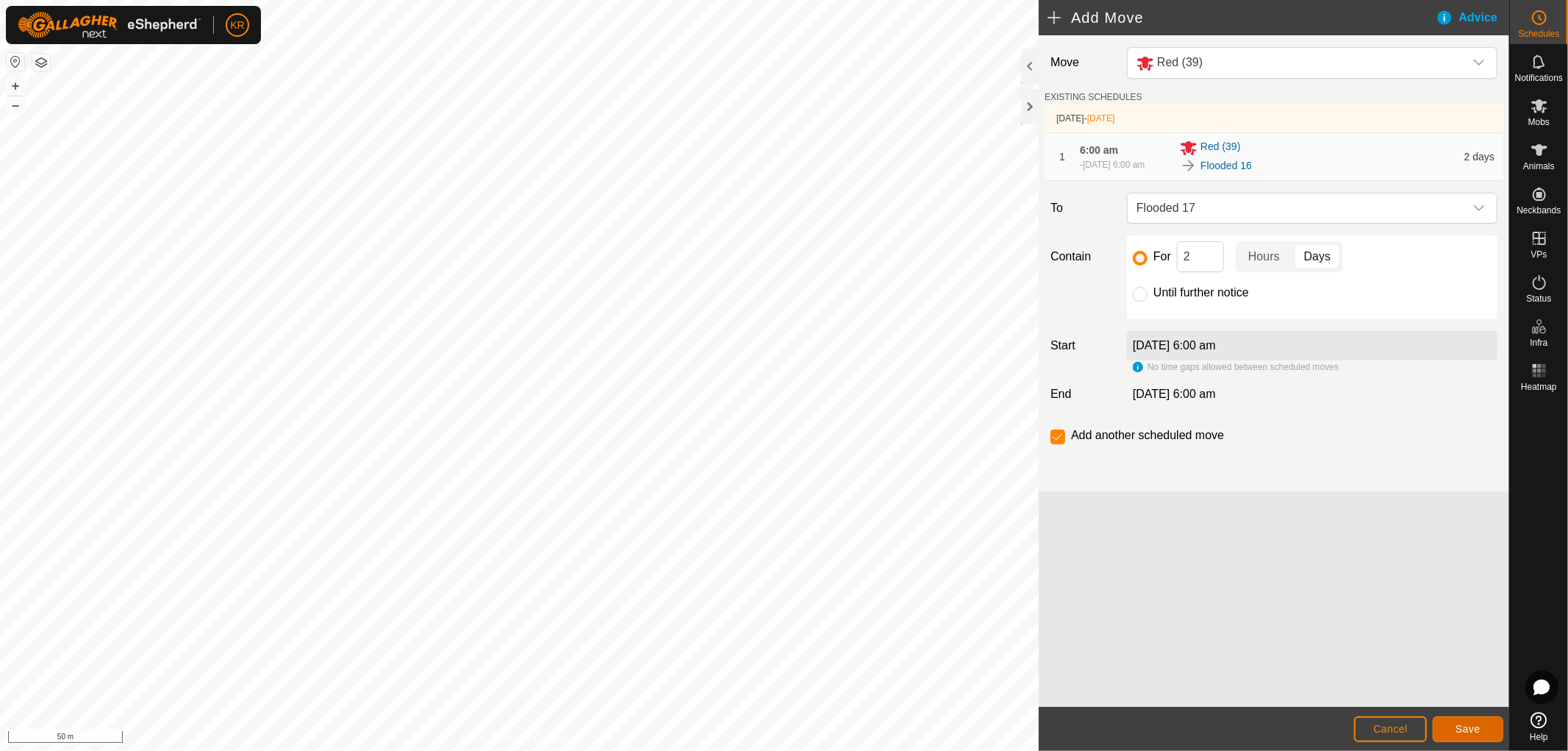
click at [1473, 723] on span "Save" at bounding box center [1467, 728] width 25 height 12
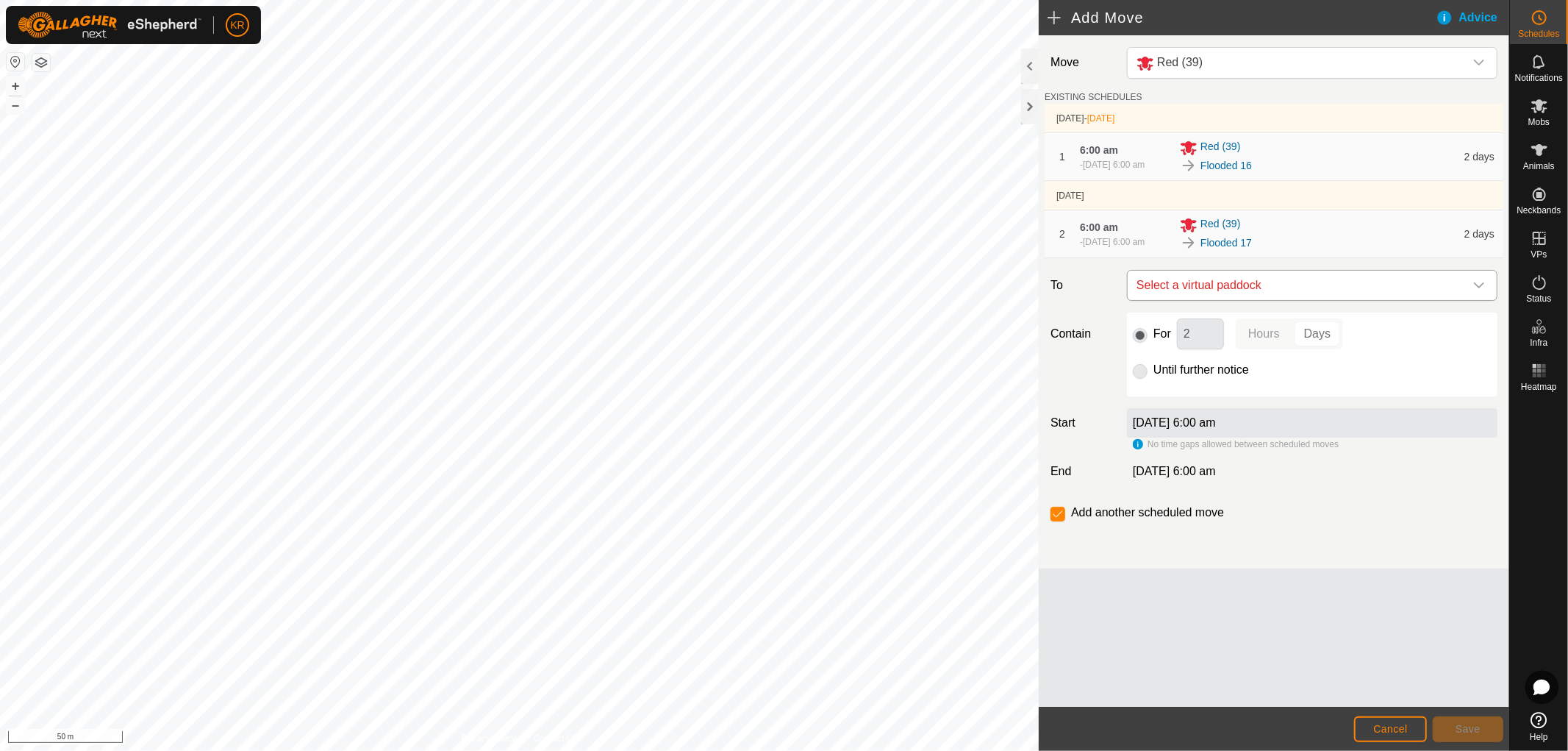
click at [1472, 292] on div "dropdown trigger" at bounding box center [1479, 286] width 29 height 29
click at [1203, 395] on li "Flooded 18 6.89 ha" at bounding box center [1312, 403] width 351 height 22
click at [1144, 379] on input "Until further notice" at bounding box center [1139, 371] width 15 height 15
radio input "true"
checkbox input "false"
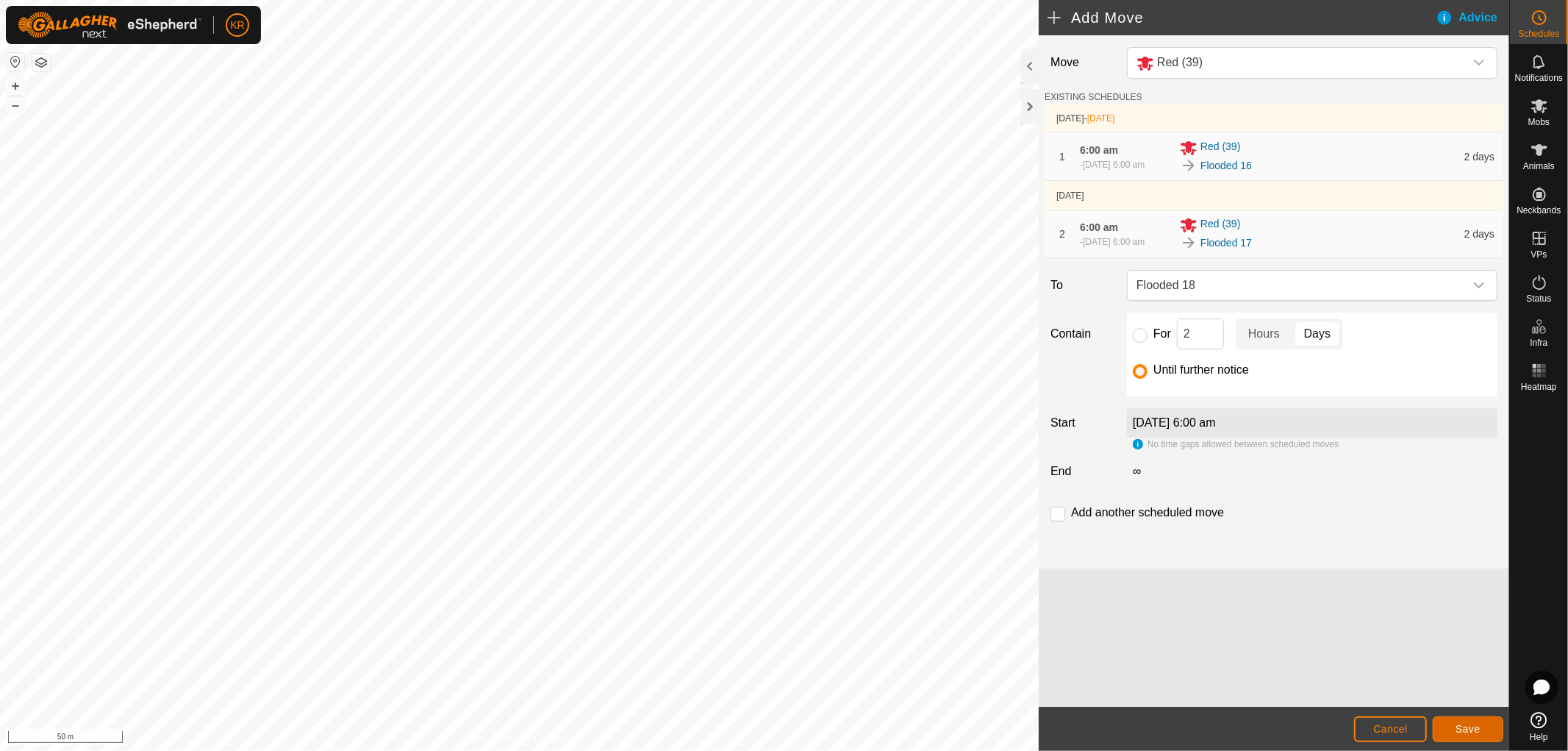
click at [1472, 722] on button "Save" at bounding box center [1468, 729] width 71 height 26
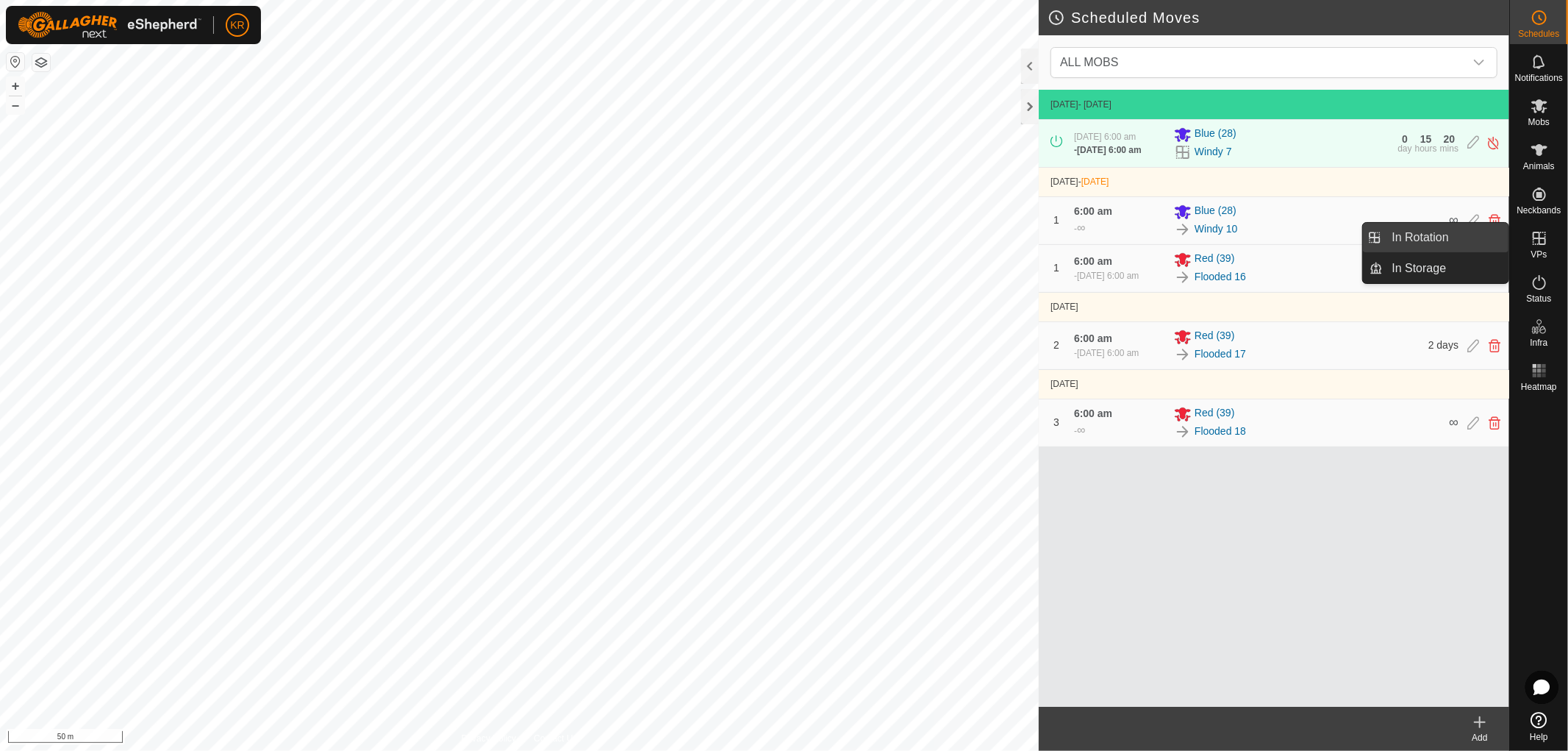
click at [1479, 236] on link "In Rotation" at bounding box center [1446, 238] width 126 height 29
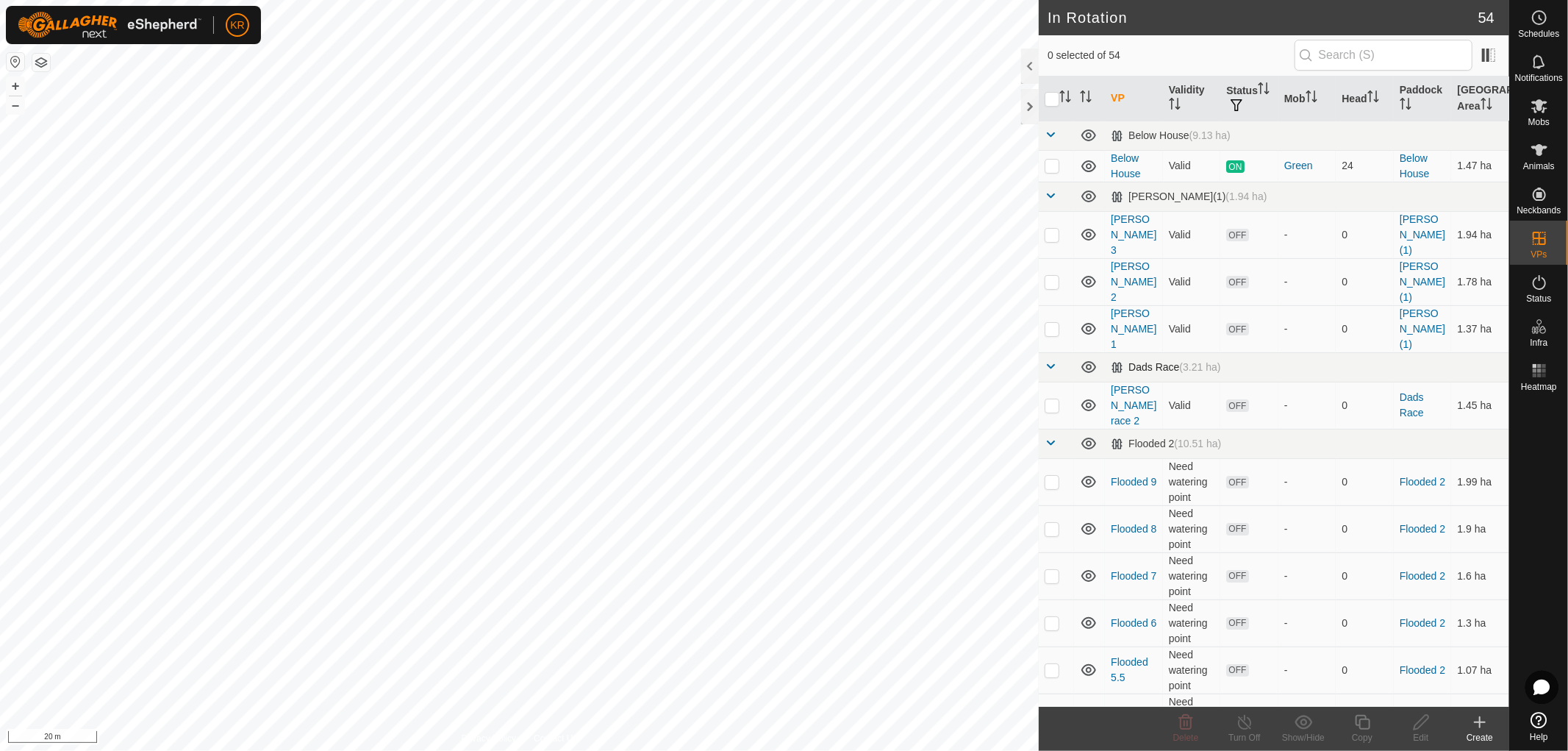
checkbox input "true"
click at [1362, 721] on icon at bounding box center [1362, 723] width 19 height 18
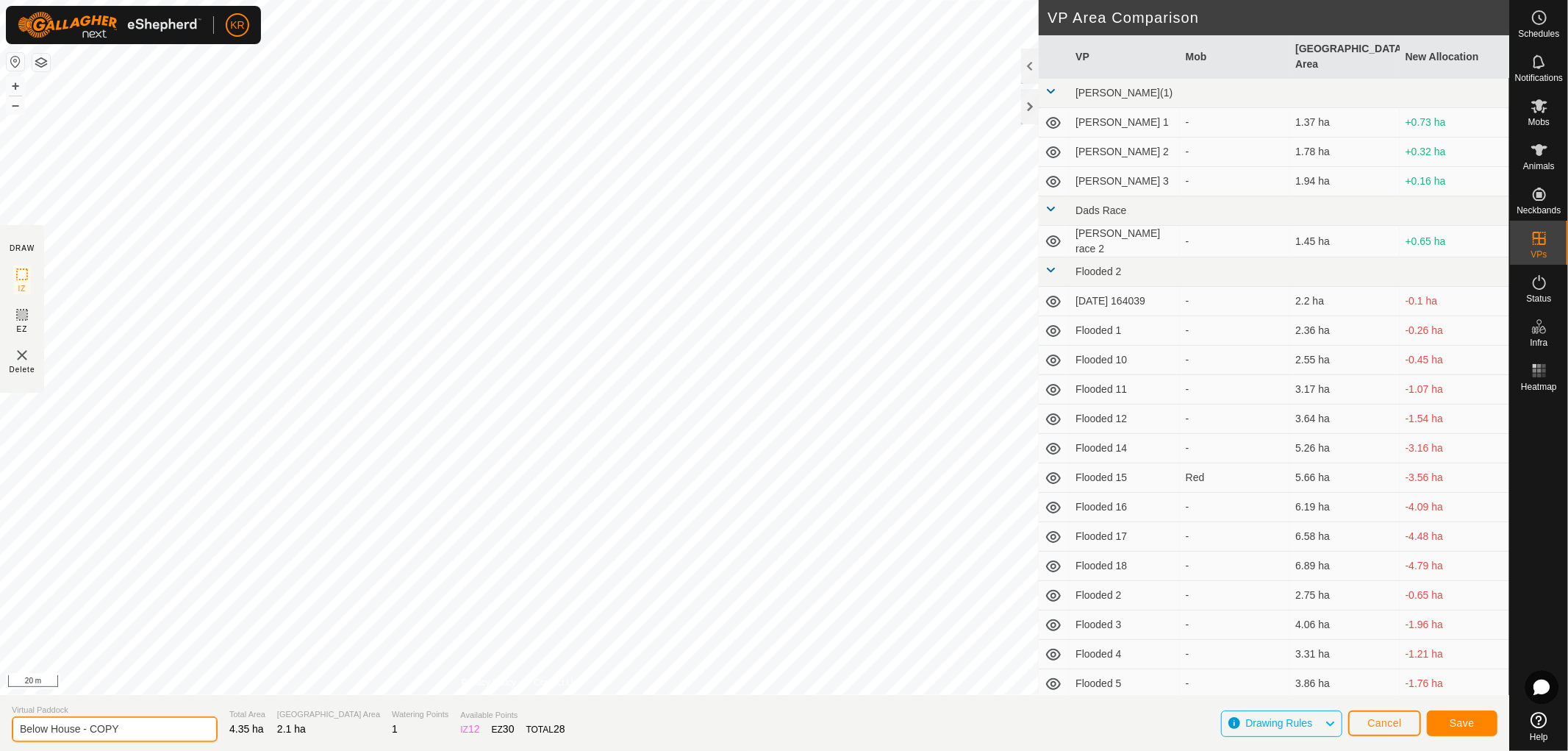
click at [124, 731] on input "Below House - COPY" at bounding box center [115, 729] width 206 height 26
type input "Below House 1"
click at [1460, 723] on span "Save" at bounding box center [1461, 723] width 25 height 12
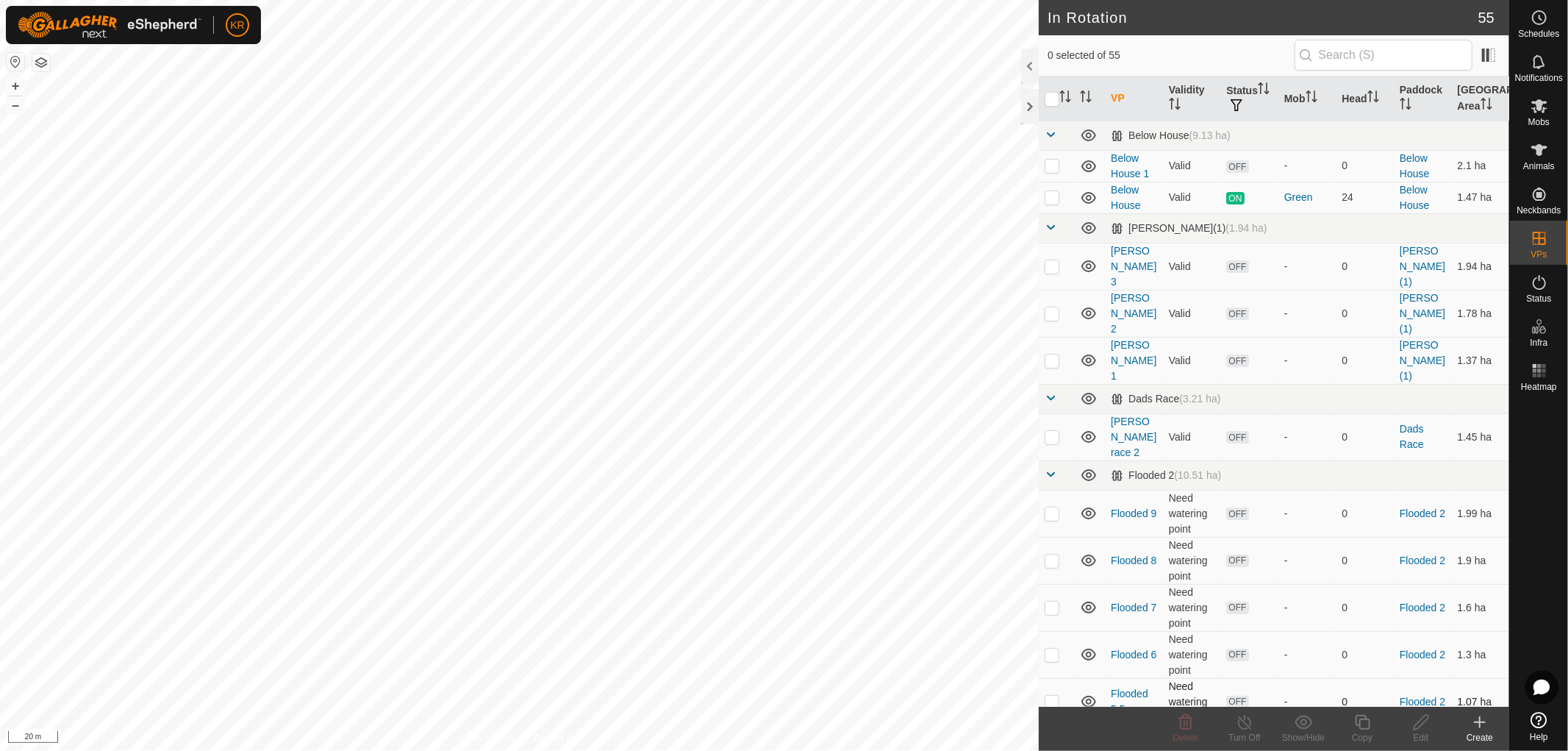
checkbox input "true"
click at [1361, 716] on icon at bounding box center [1362, 722] width 15 height 15
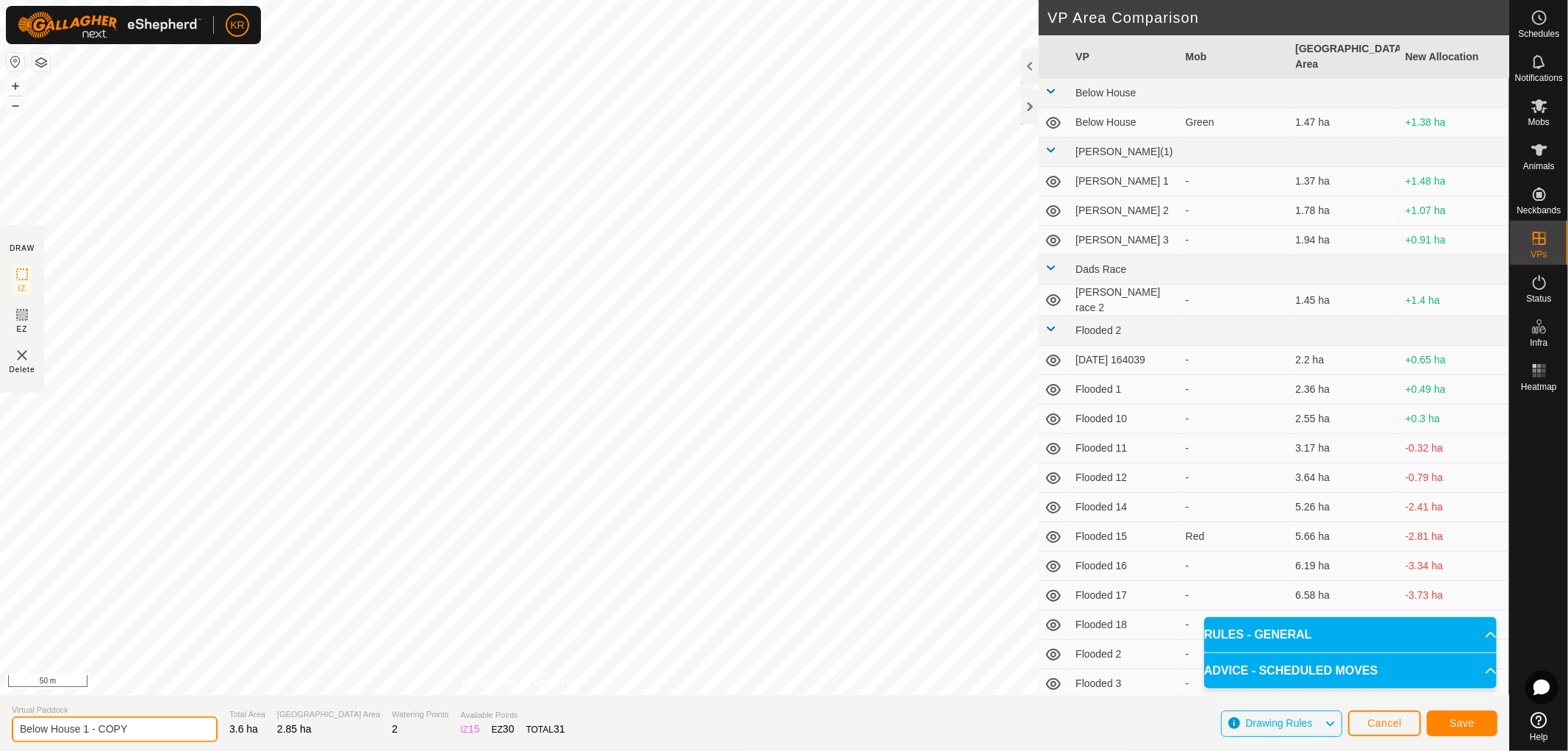
click at [144, 733] on input "Below House 1 - COPY" at bounding box center [115, 729] width 206 height 26
type input "Below House 2"
click at [1481, 724] on button "Save" at bounding box center [1462, 724] width 71 height 26
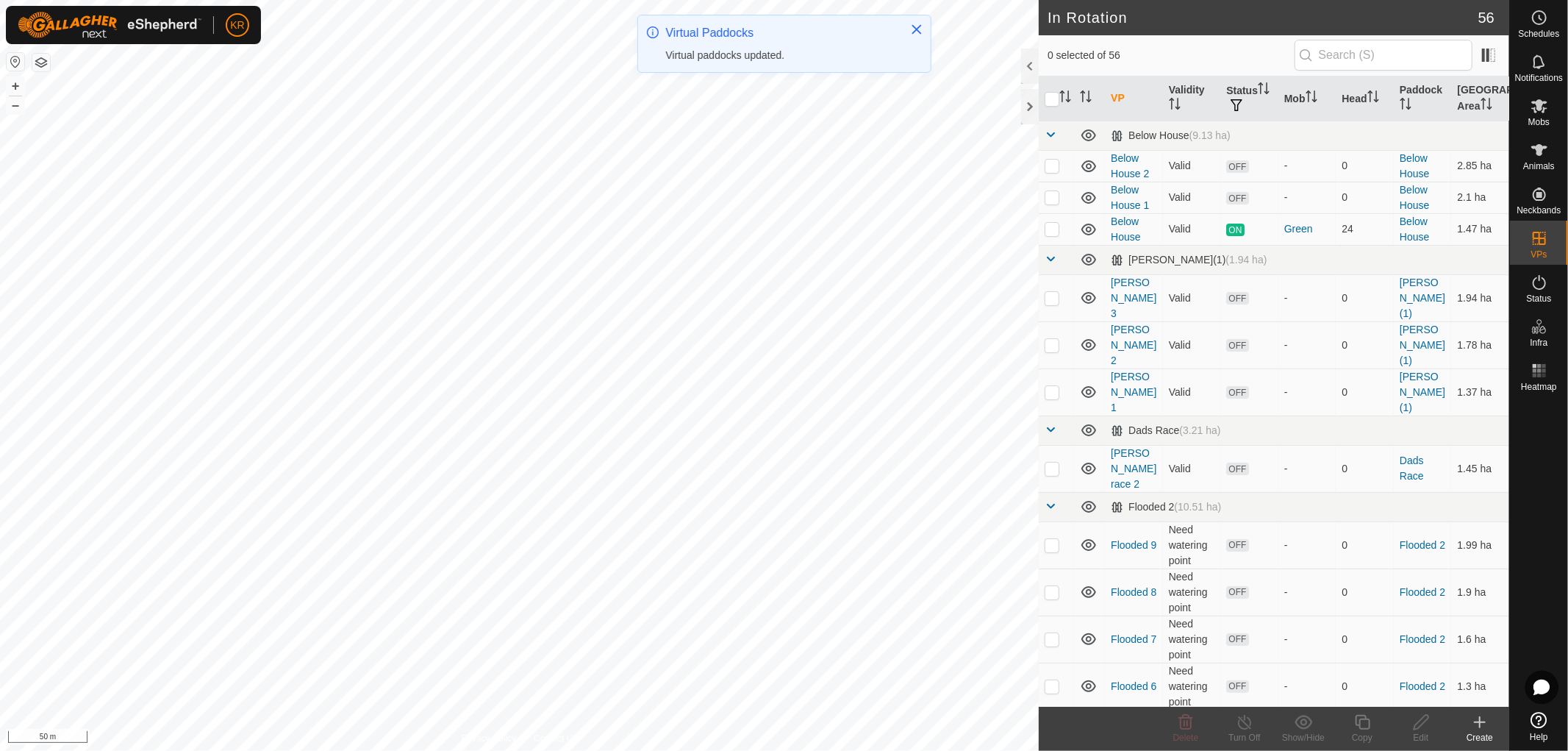
checkbox input "true"
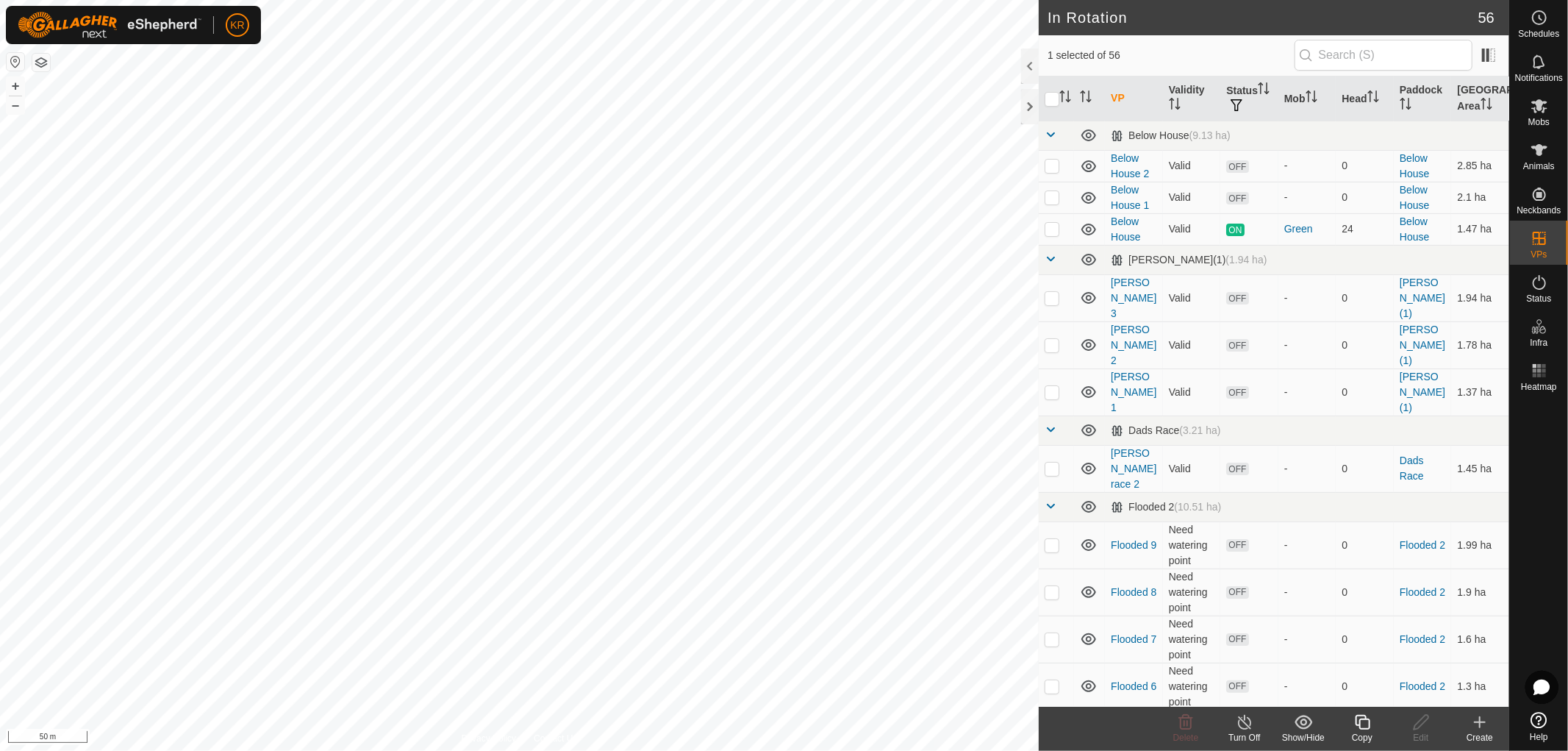
click at [1363, 717] on icon at bounding box center [1362, 723] width 19 height 18
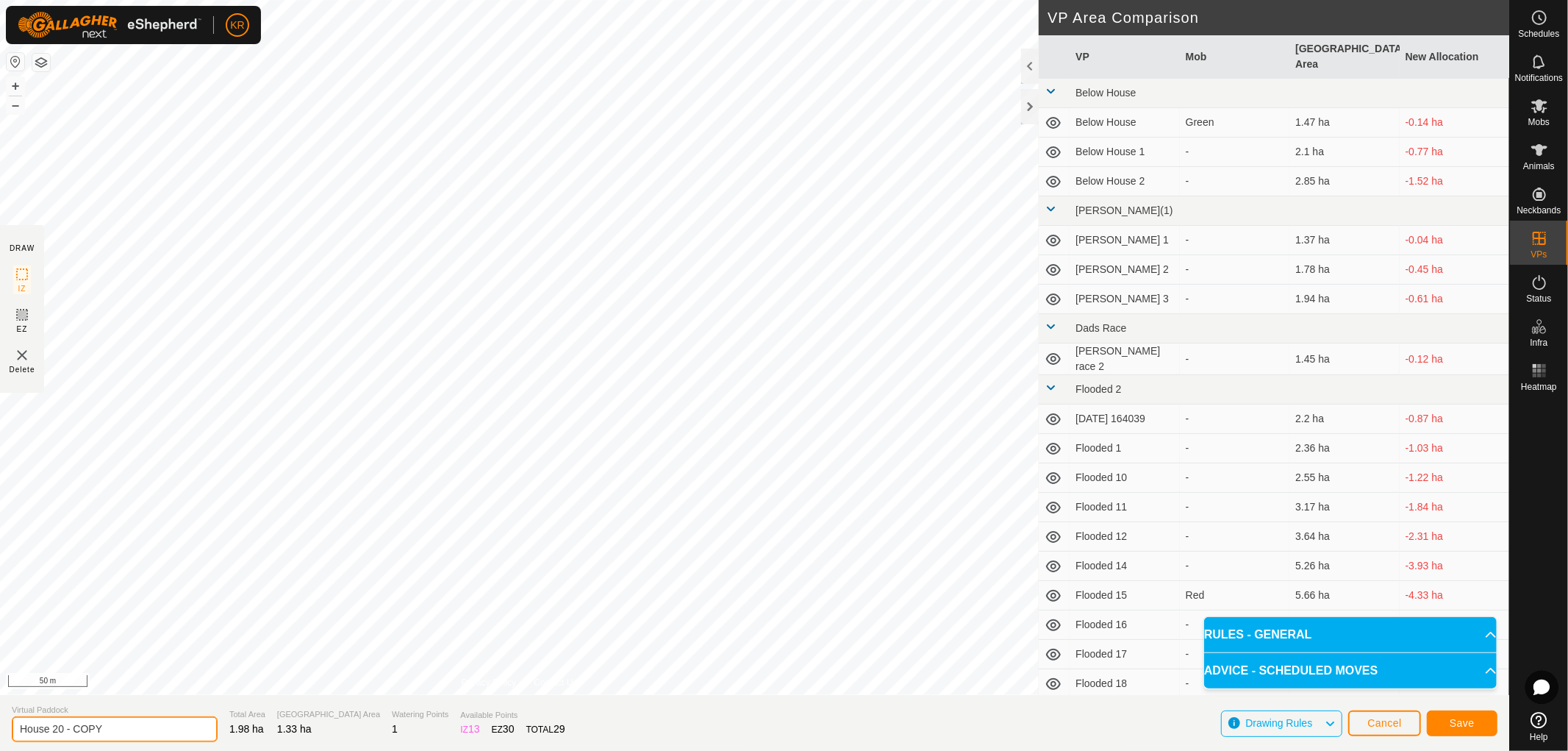
click at [121, 725] on input "House 20 - COPY" at bounding box center [115, 729] width 206 height 26
type input "House 20 - 2"
click at [1466, 715] on button "Save" at bounding box center [1462, 724] width 71 height 26
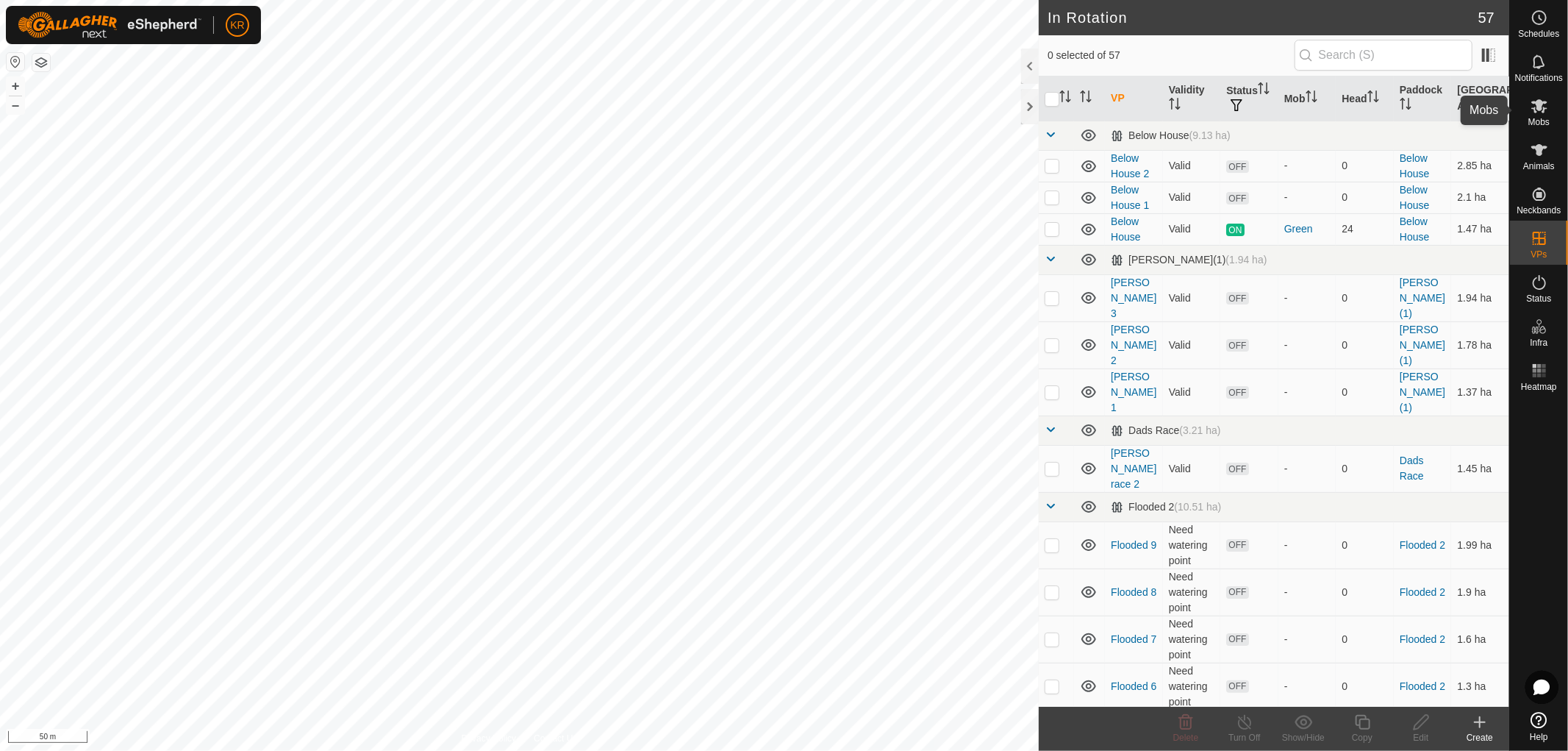
click at [1540, 110] on icon at bounding box center [1539, 106] width 16 height 14
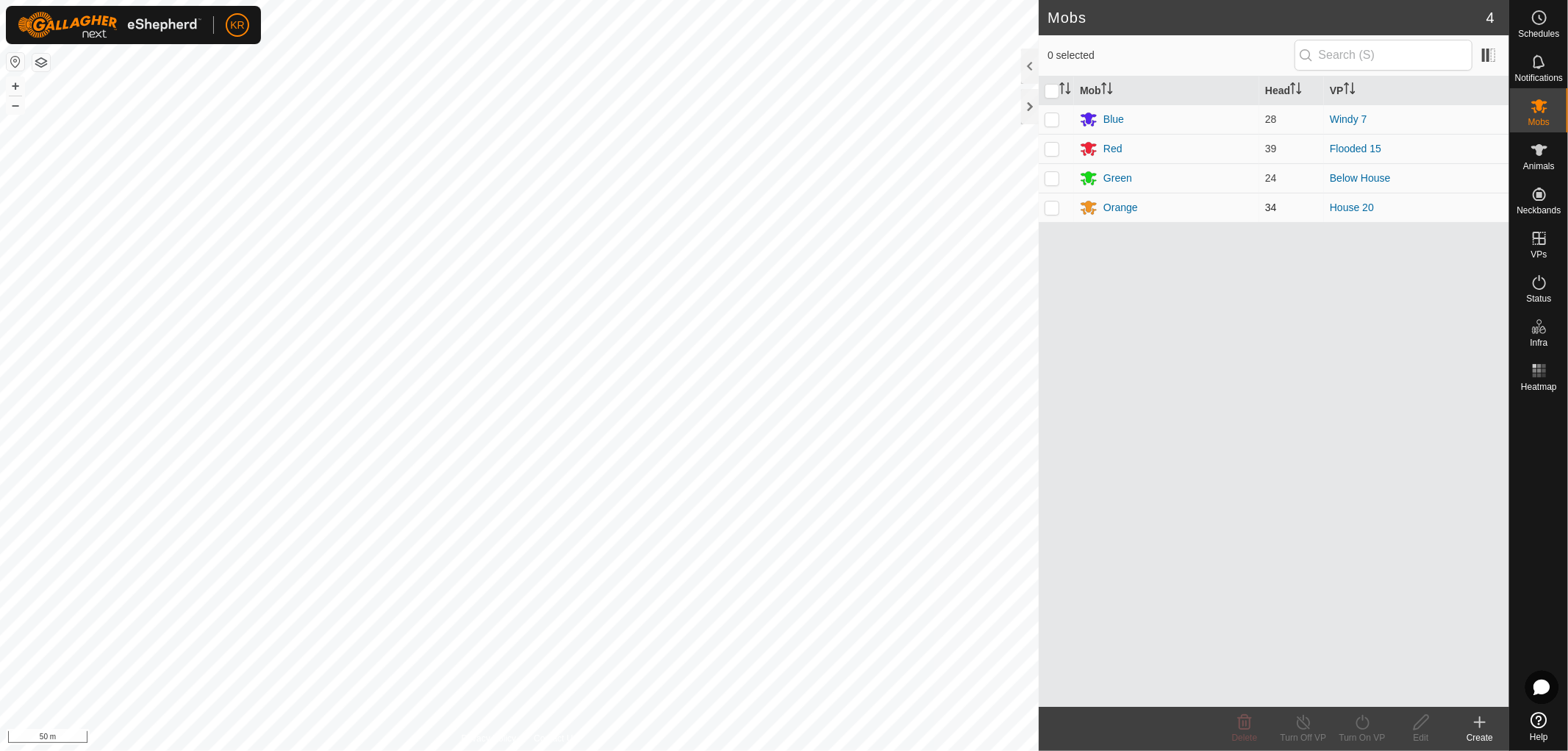
click at [1057, 210] on p-checkbox at bounding box center [1051, 207] width 15 height 12
checkbox input "true"
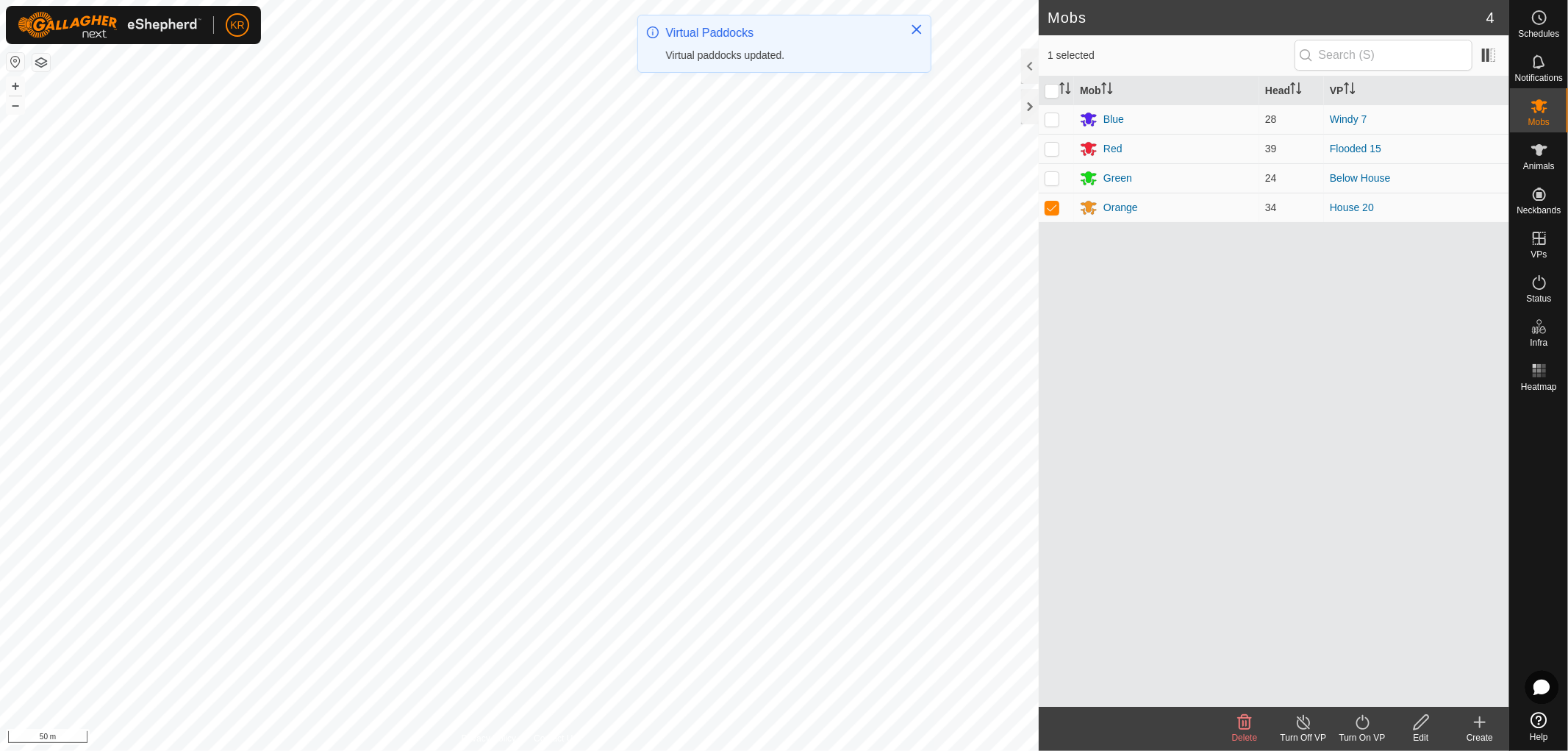
click at [1365, 723] on icon at bounding box center [1362, 723] width 19 height 18
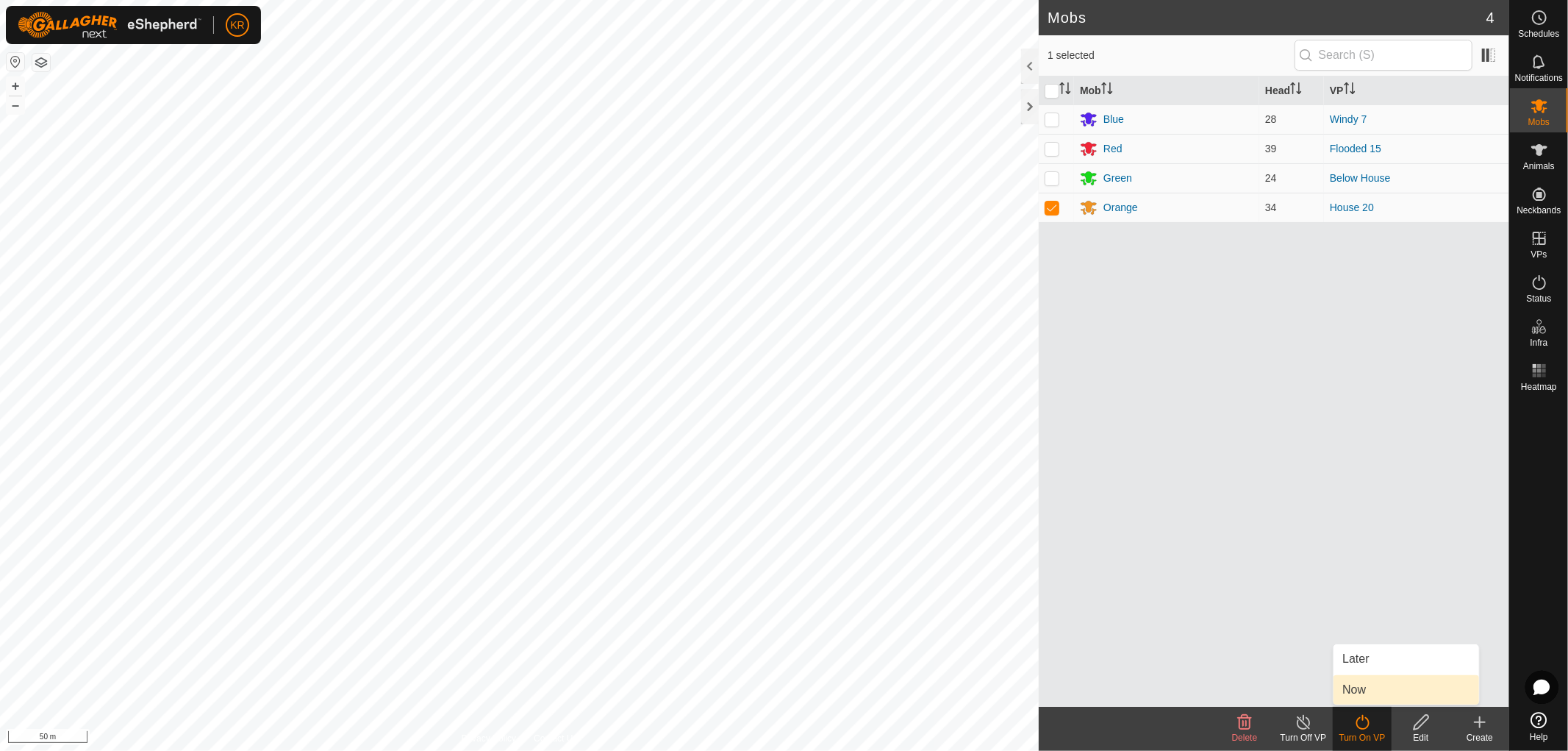
click at [1365, 687] on link "Now" at bounding box center [1406, 690] width 145 height 29
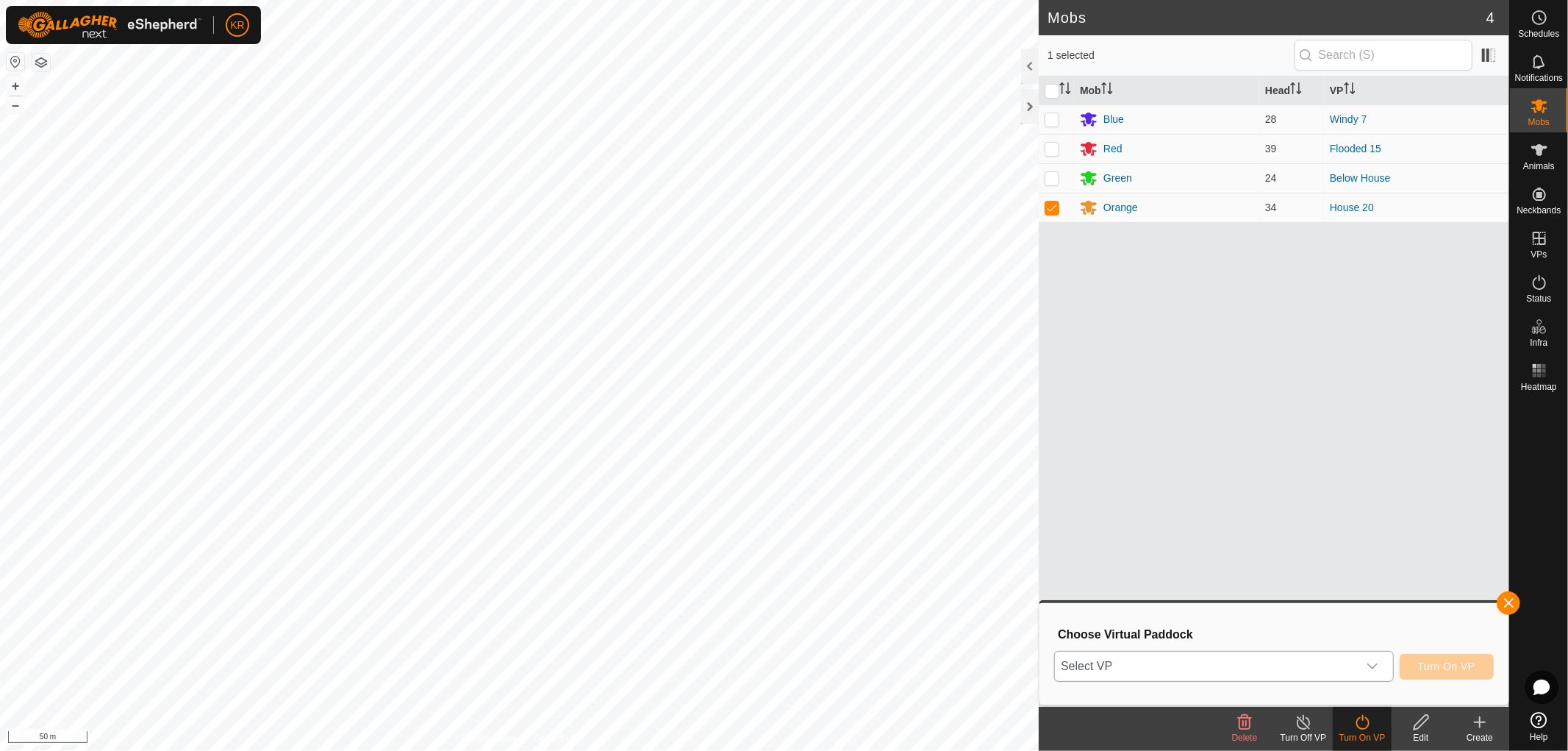
click at [1370, 665] on icon "dropdown trigger" at bounding box center [1373, 667] width 12 height 12
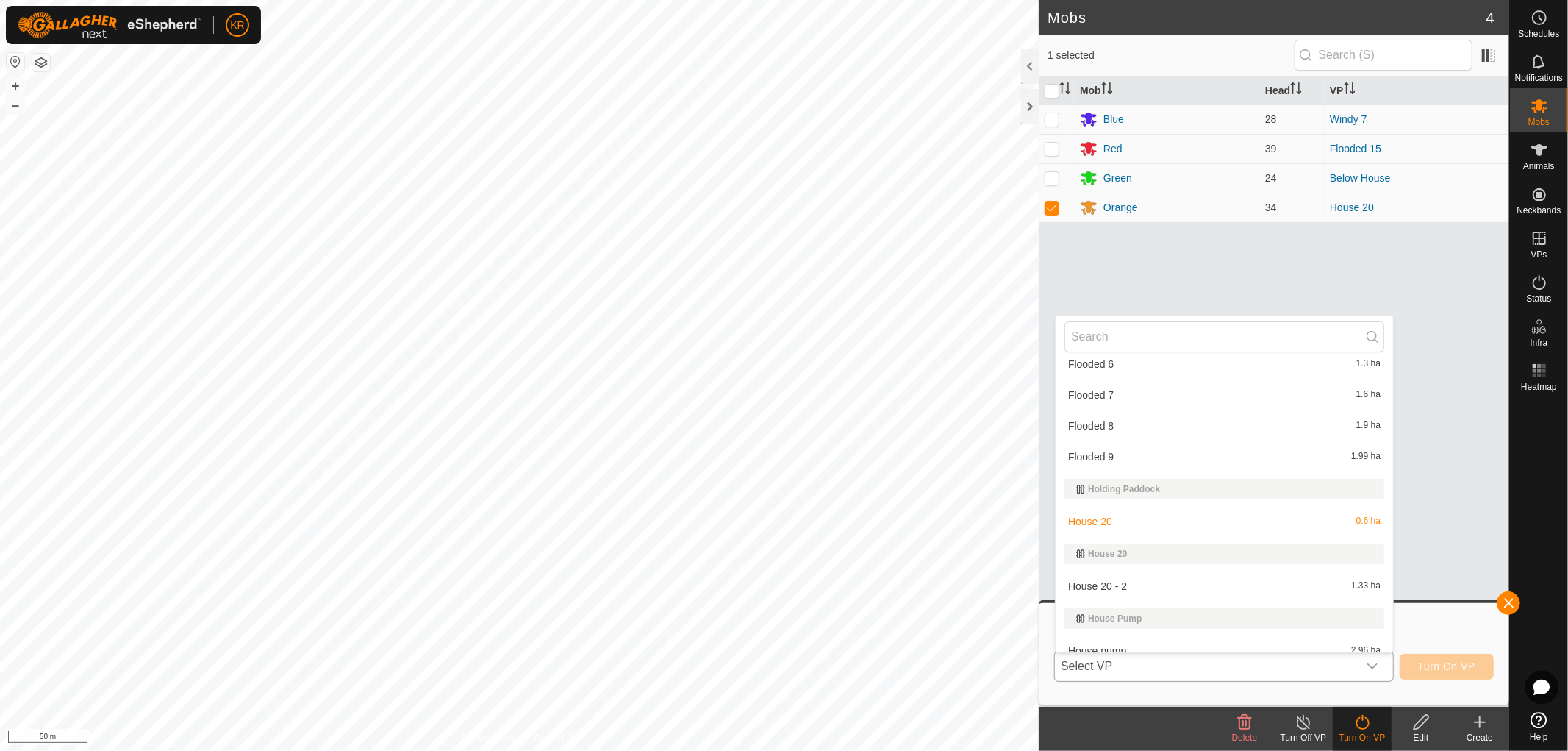
scroll to position [825, 0]
click at [1220, 576] on li "House 20 - 2 1.33 ha" at bounding box center [1225, 585] width 338 height 29
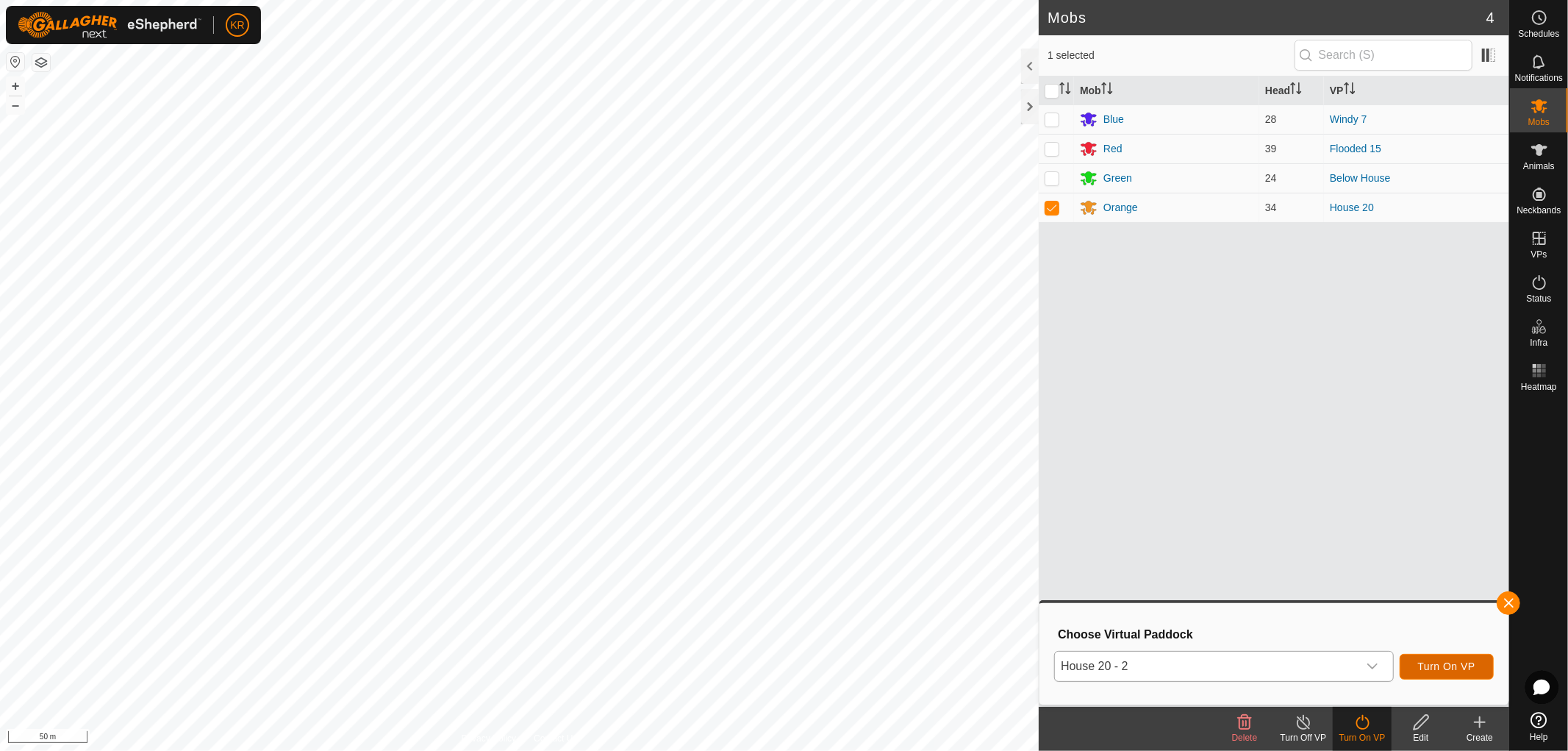
click at [1432, 658] on button "Turn On VP" at bounding box center [1446, 667] width 94 height 26
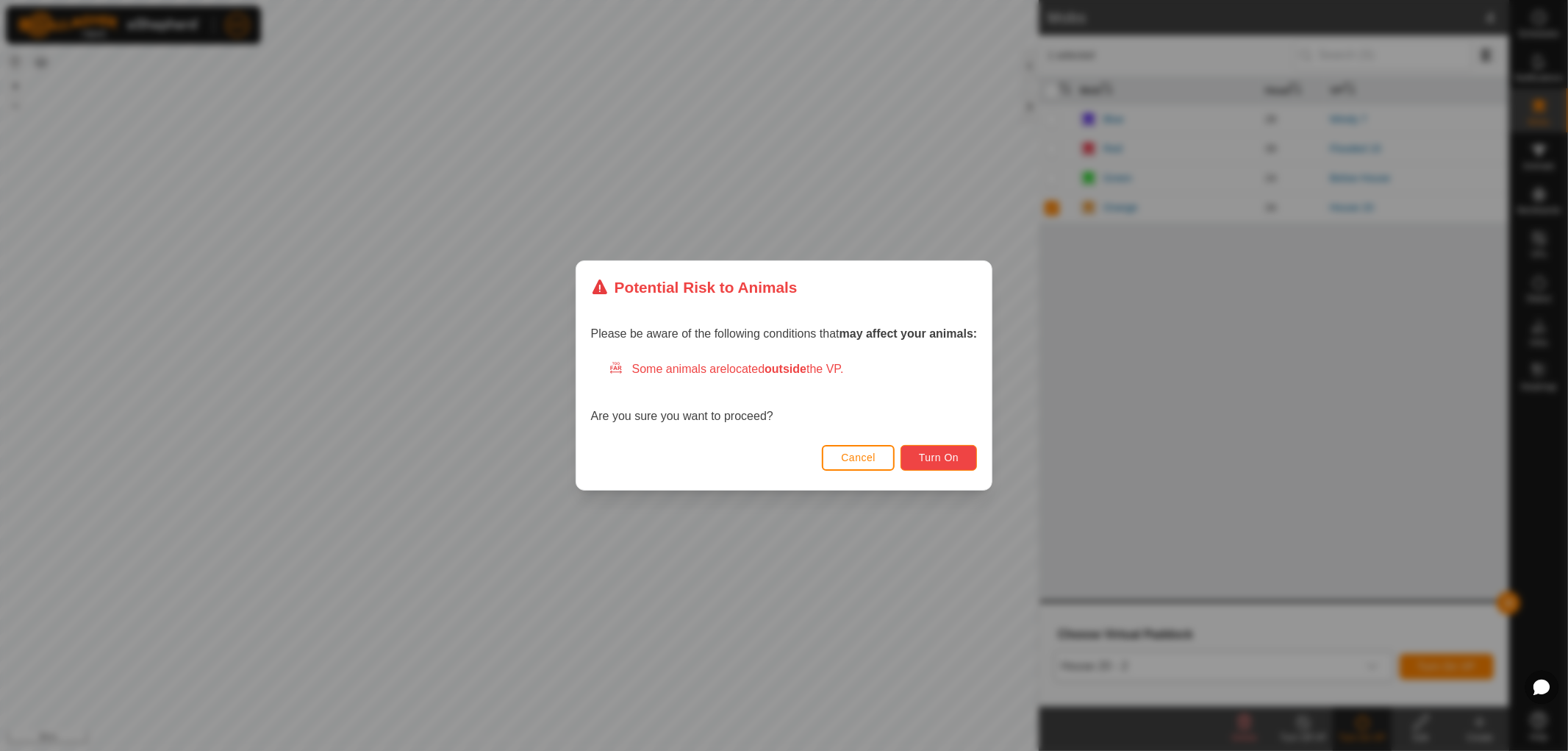
click at [943, 452] on span "Turn On" at bounding box center [938, 457] width 39 height 12
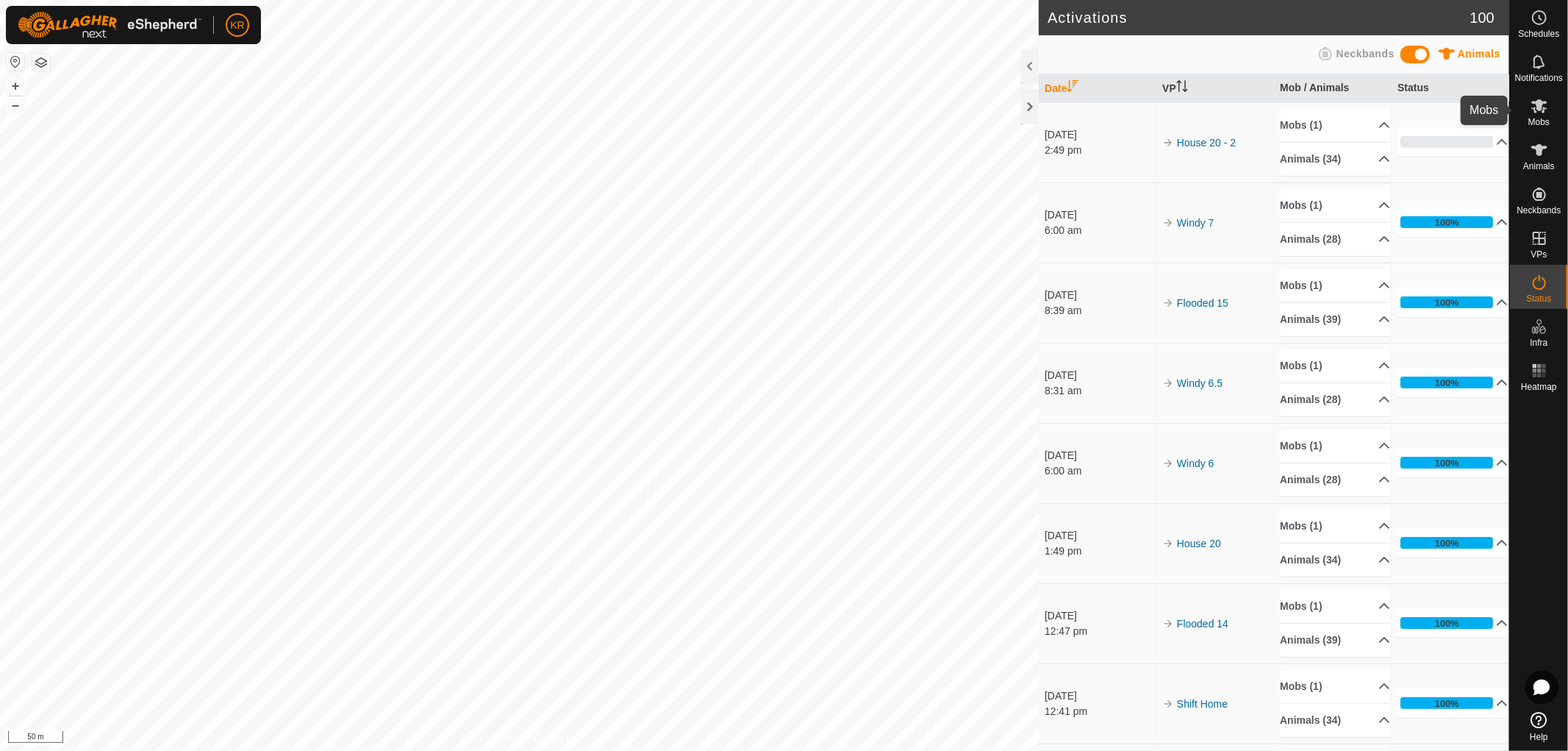
click at [1540, 104] on icon at bounding box center [1539, 106] width 16 height 14
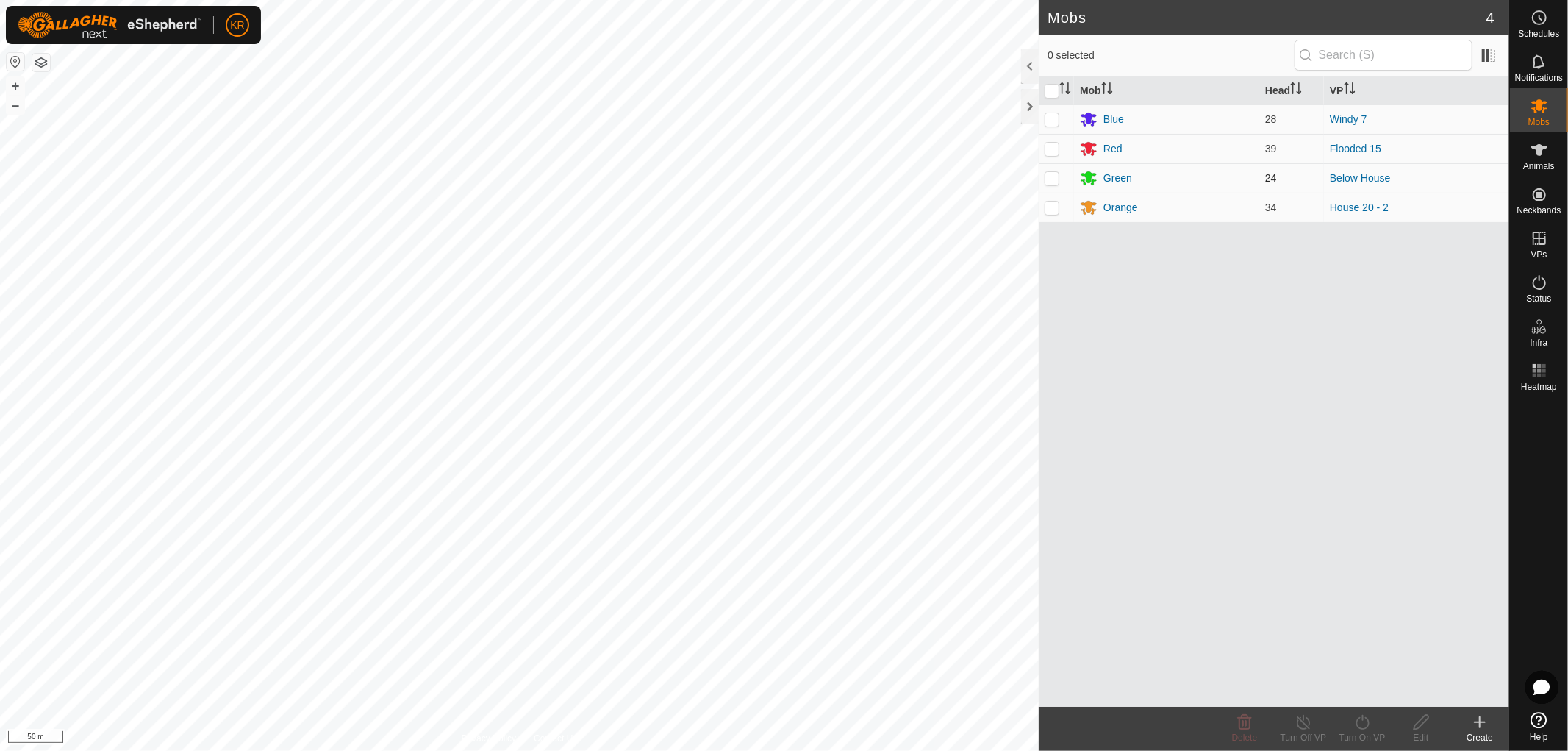
click at [1059, 178] on p-checkbox at bounding box center [1051, 178] width 15 height 12
checkbox input "true"
click at [1360, 724] on icon at bounding box center [1362, 723] width 19 height 18
click at [1365, 680] on link "Now" at bounding box center [1406, 690] width 145 height 29
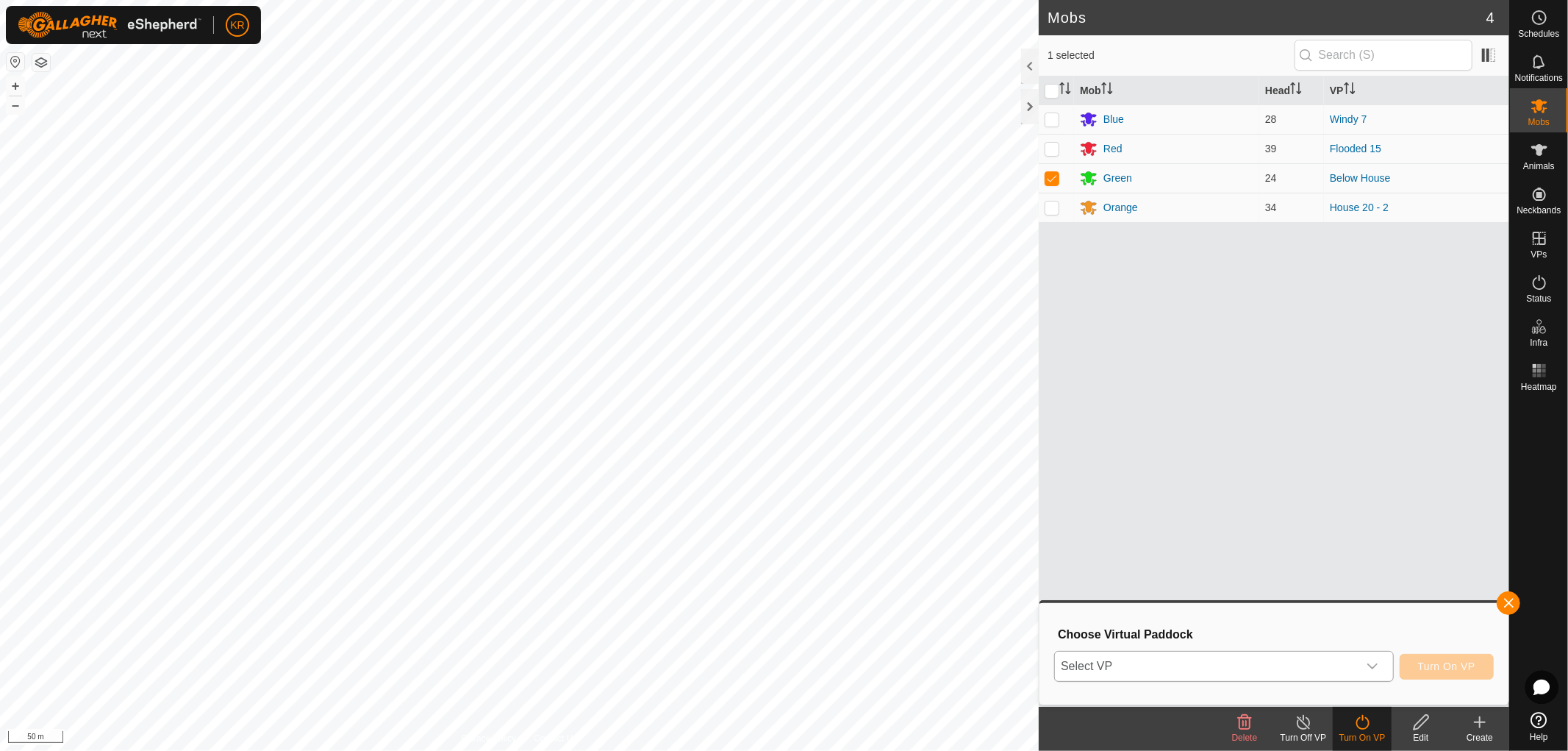
click at [1364, 664] on div "dropdown trigger" at bounding box center [1373, 667] width 29 height 29
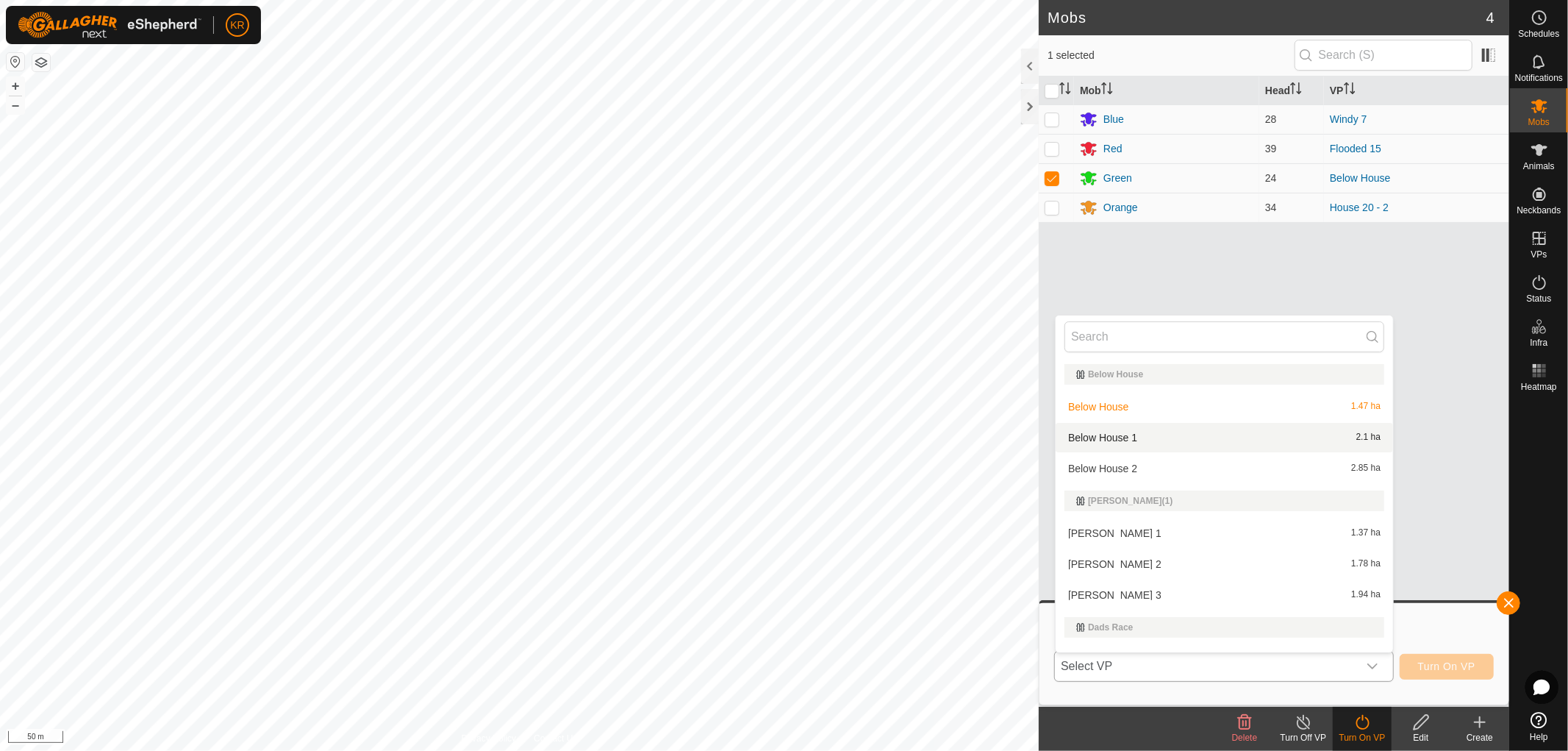
click at [1162, 432] on li "Below House 1 2.1 ha" at bounding box center [1225, 438] width 338 height 29
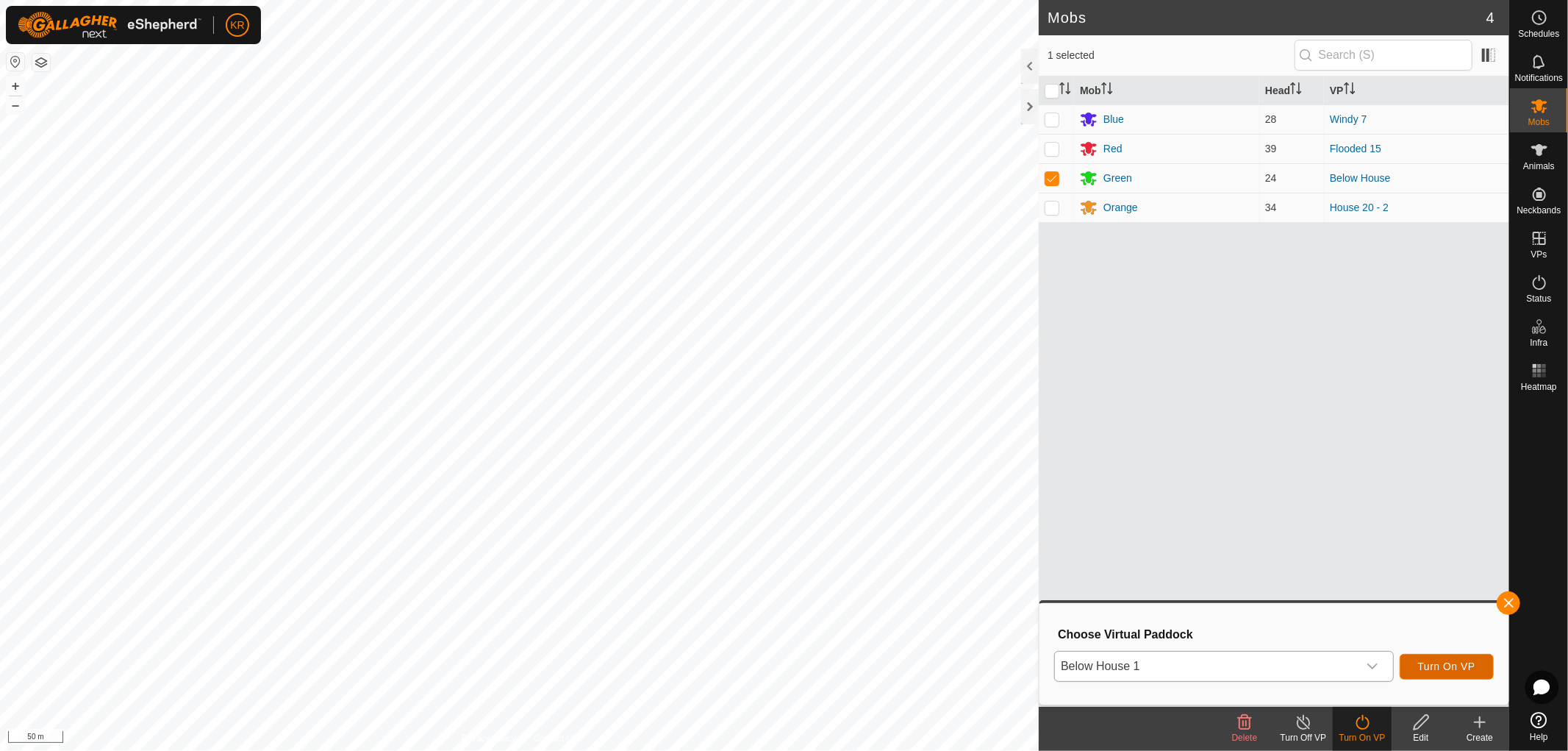
click at [1472, 661] on span "Turn On VP" at bounding box center [1446, 667] width 57 height 12
